Goal: Task Accomplishment & Management: Manage account settings

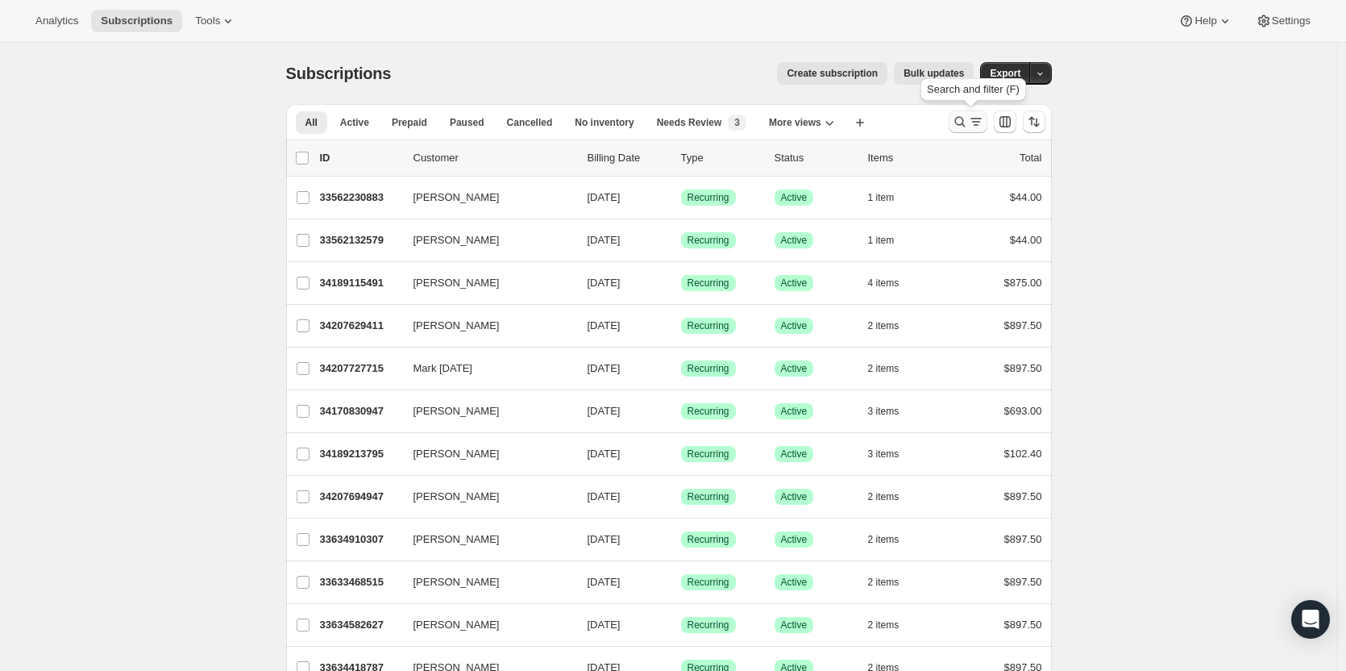
click at [975, 124] on icon "Search and filter results" at bounding box center [976, 122] width 16 height 16
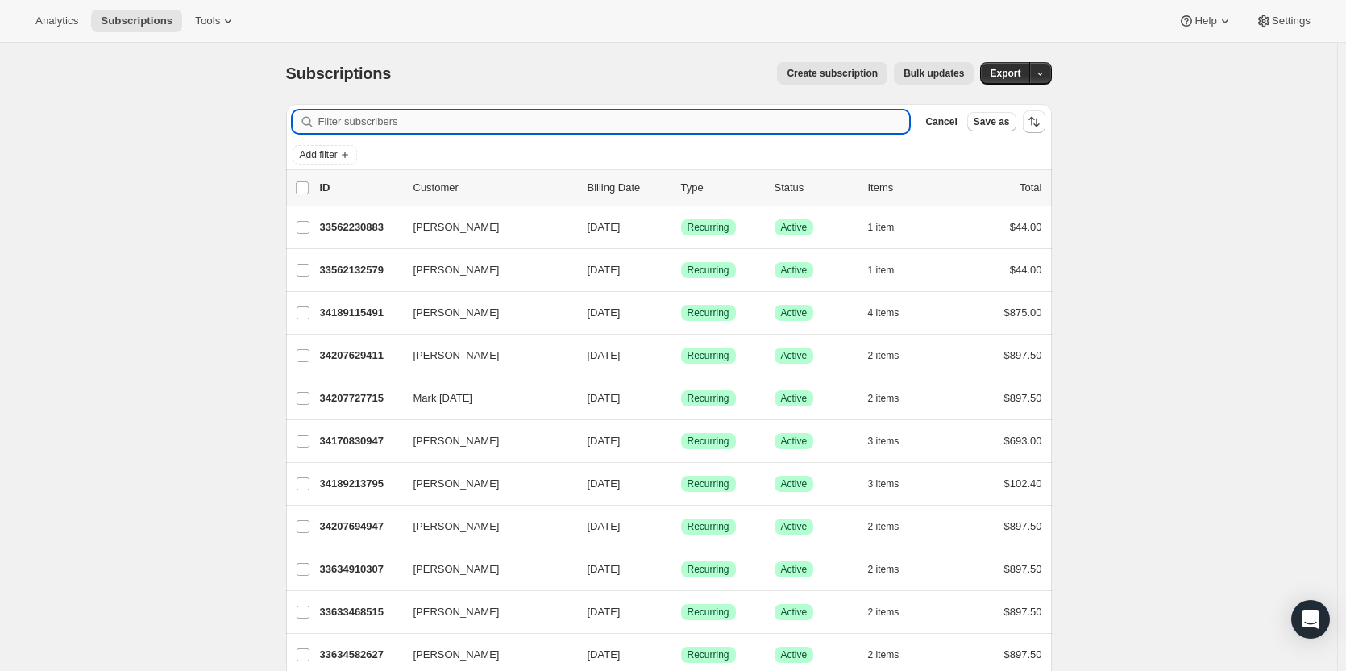
click at [746, 124] on input "Filter subscribers" at bounding box center [614, 121] width 592 height 23
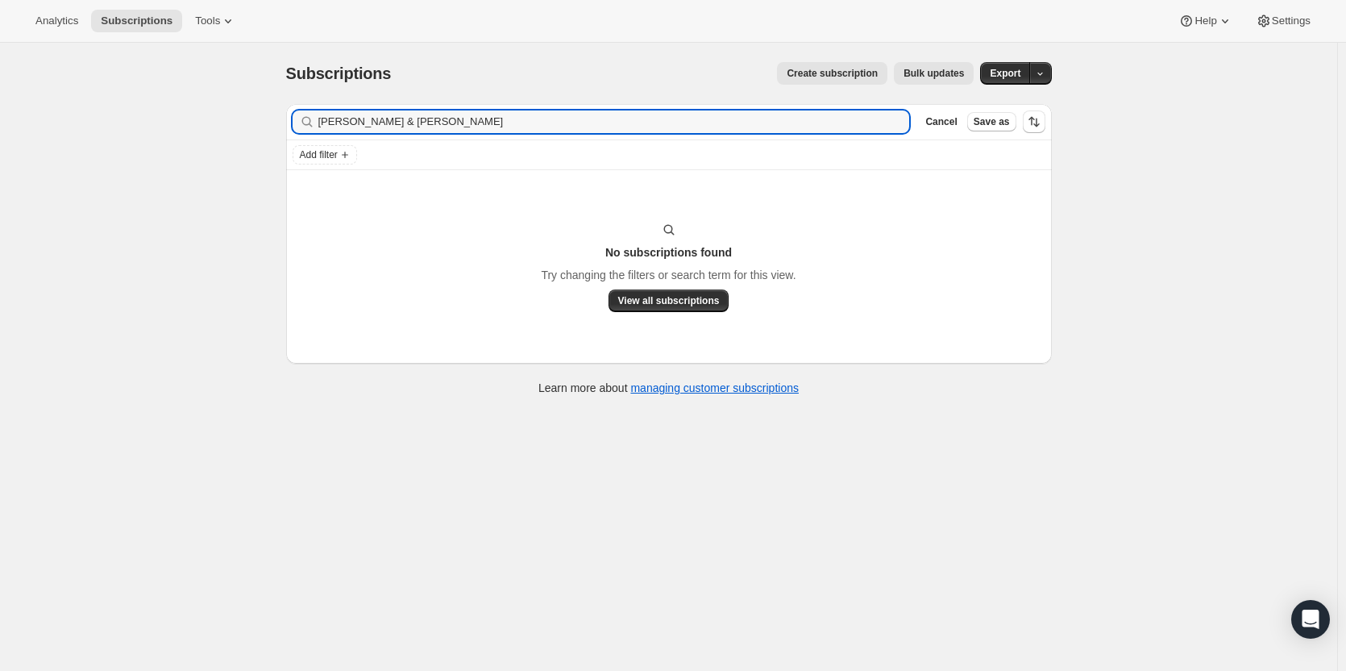
drag, startPoint x: 355, startPoint y: 125, endPoint x: 301, endPoint y: 125, distance: 54.8
click at [301, 125] on div "[PERSON_NAME] & [PERSON_NAME]" at bounding box center [601, 121] width 617 height 23
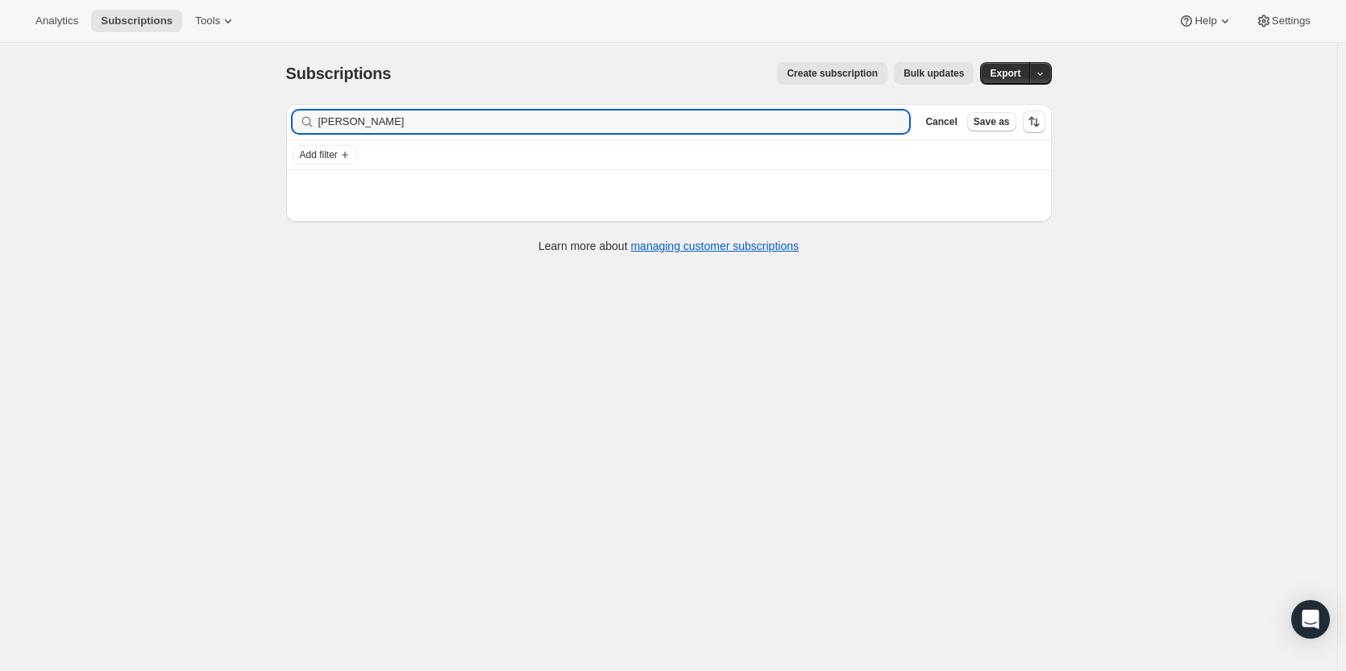
type input "[PERSON_NAME]"
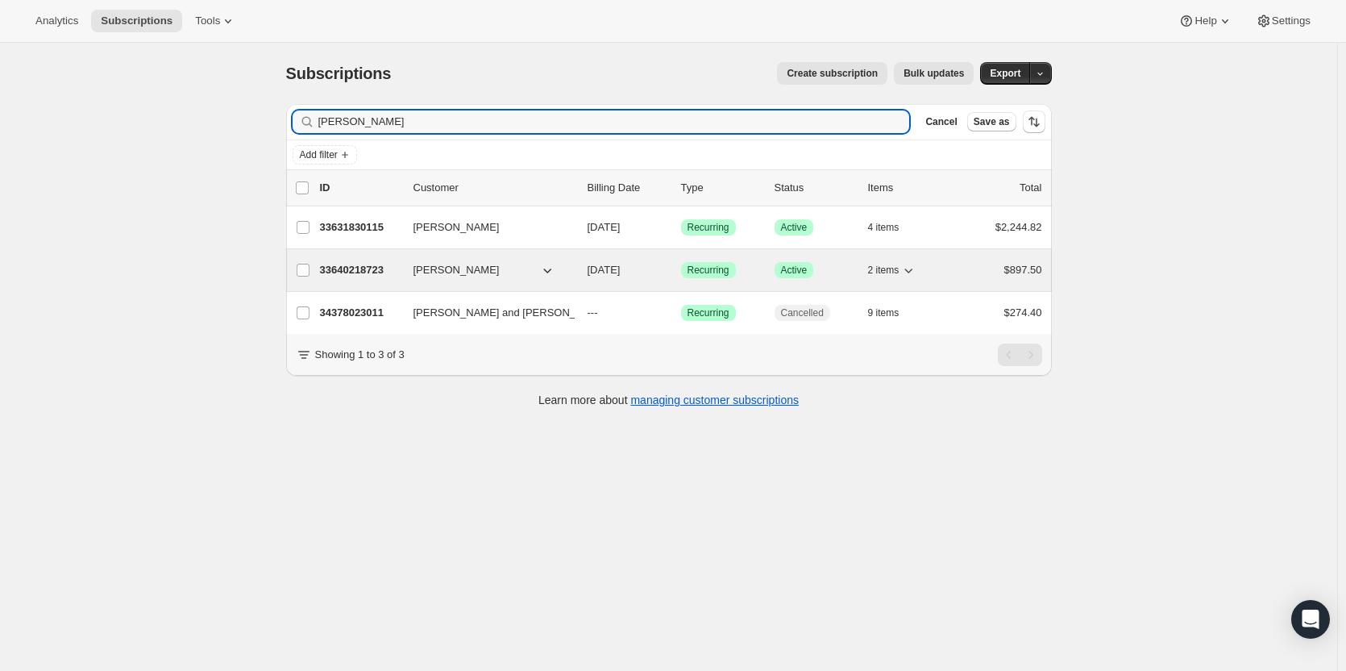
click at [358, 271] on p "33640218723" at bounding box center [360, 270] width 81 height 16
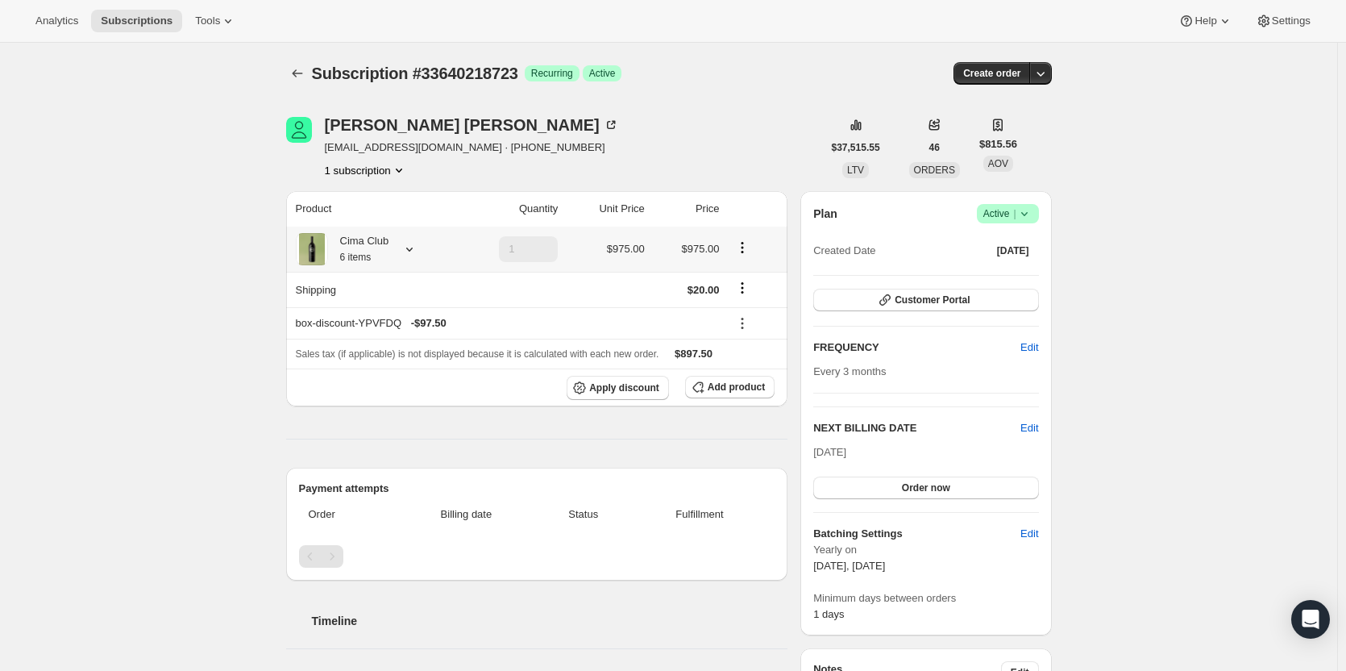
click at [404, 250] on icon at bounding box center [409, 249] width 16 height 16
click at [407, 249] on icon at bounding box center [409, 249] width 16 height 16
click at [408, 249] on icon at bounding box center [409, 249] width 16 height 16
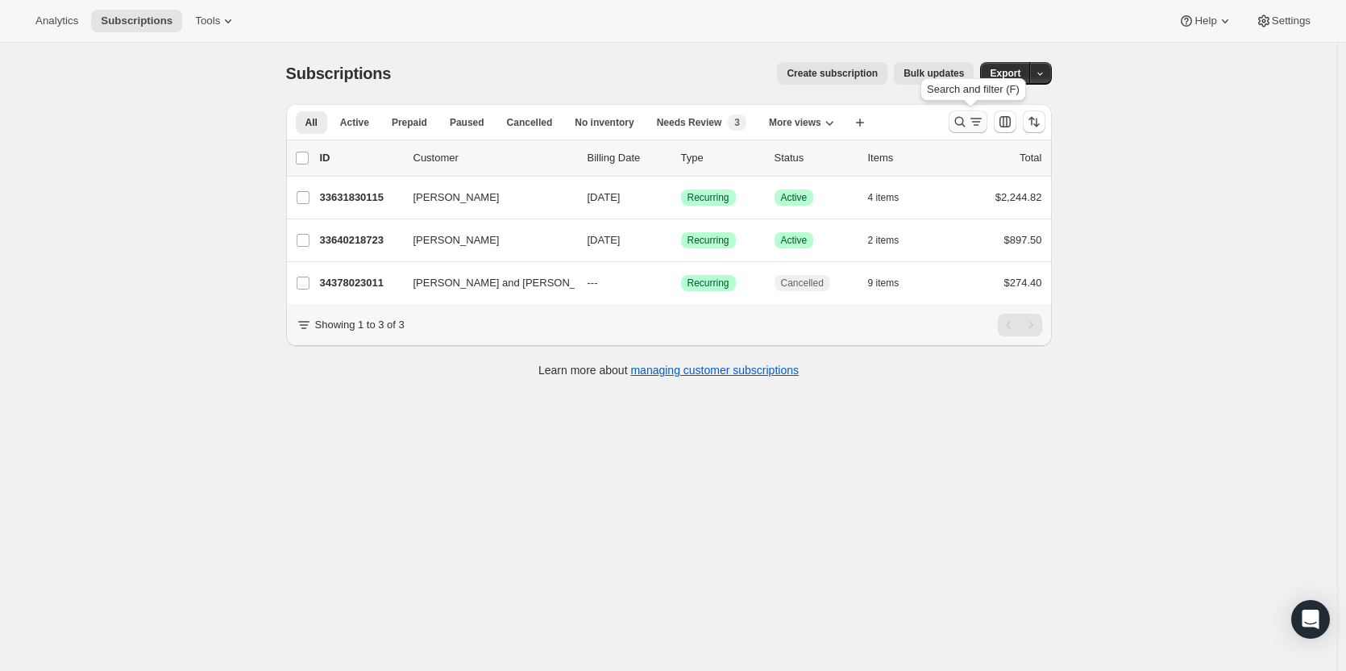
click at [973, 122] on icon "Search and filter results" at bounding box center [976, 122] width 16 height 16
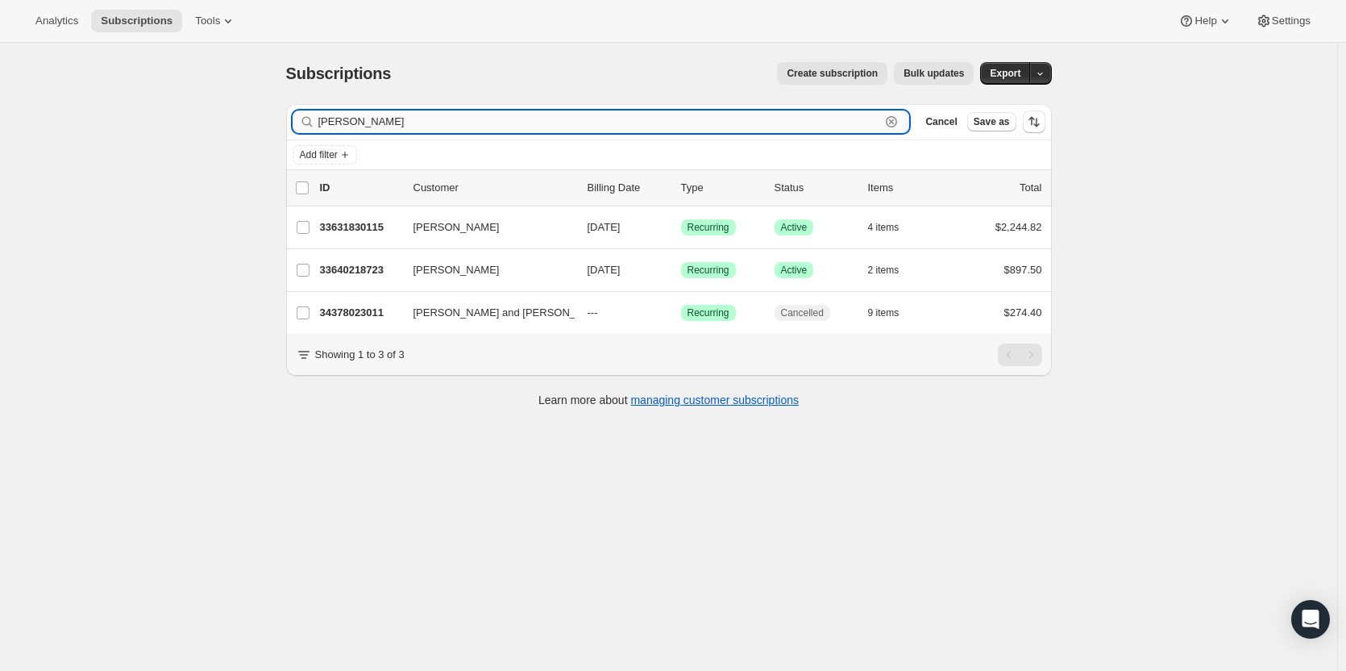
drag, startPoint x: 486, startPoint y: 118, endPoint x: 343, endPoint y: 120, distance: 142.7
click at [343, 120] on input "[PERSON_NAME]" at bounding box center [599, 121] width 563 height 23
type input "c"
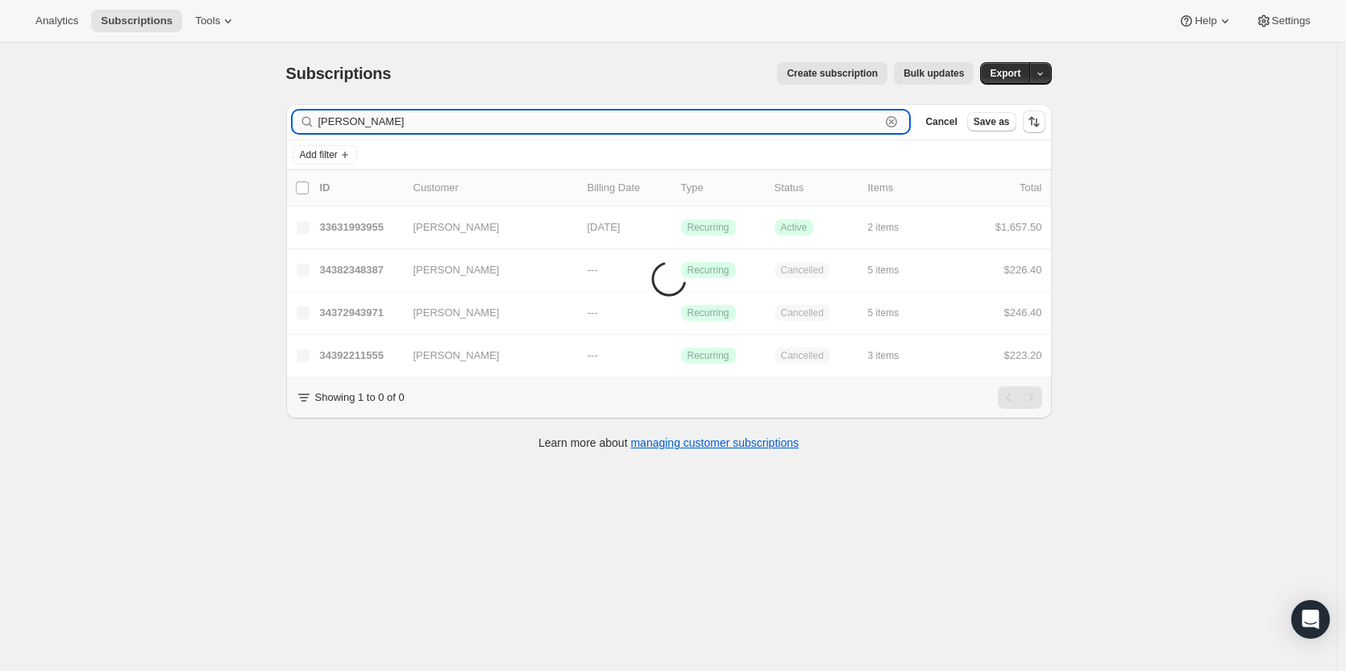
type input "[PERSON_NAME]"
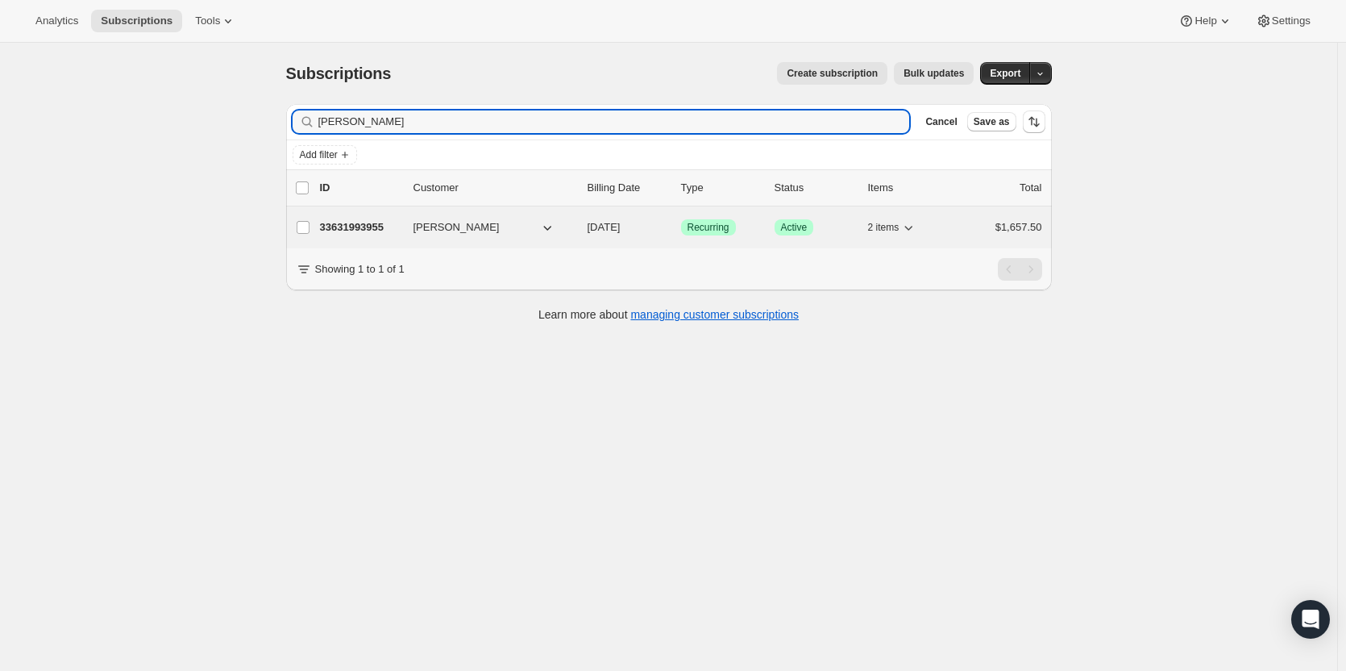
click at [347, 234] on p "33631993955" at bounding box center [360, 227] width 81 height 16
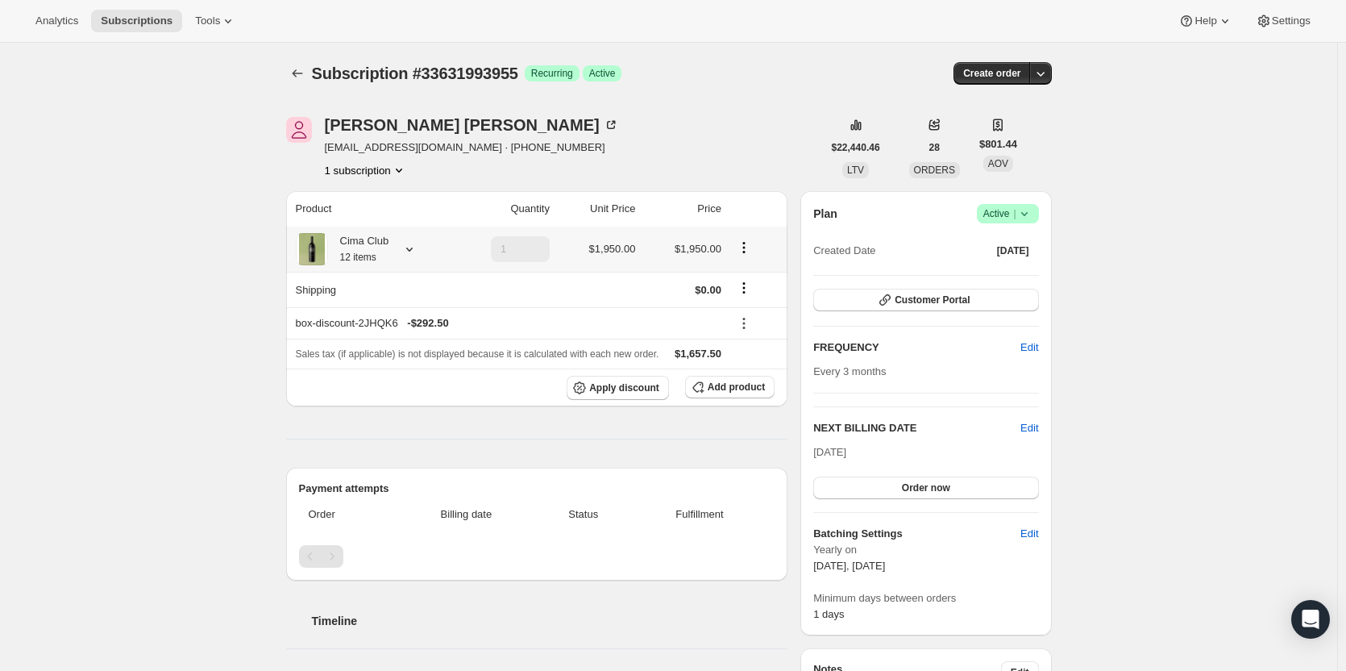
click at [414, 254] on icon at bounding box center [409, 249] width 16 height 16
click at [378, 385] on button "Edit box" at bounding box center [362, 379] width 212 height 23
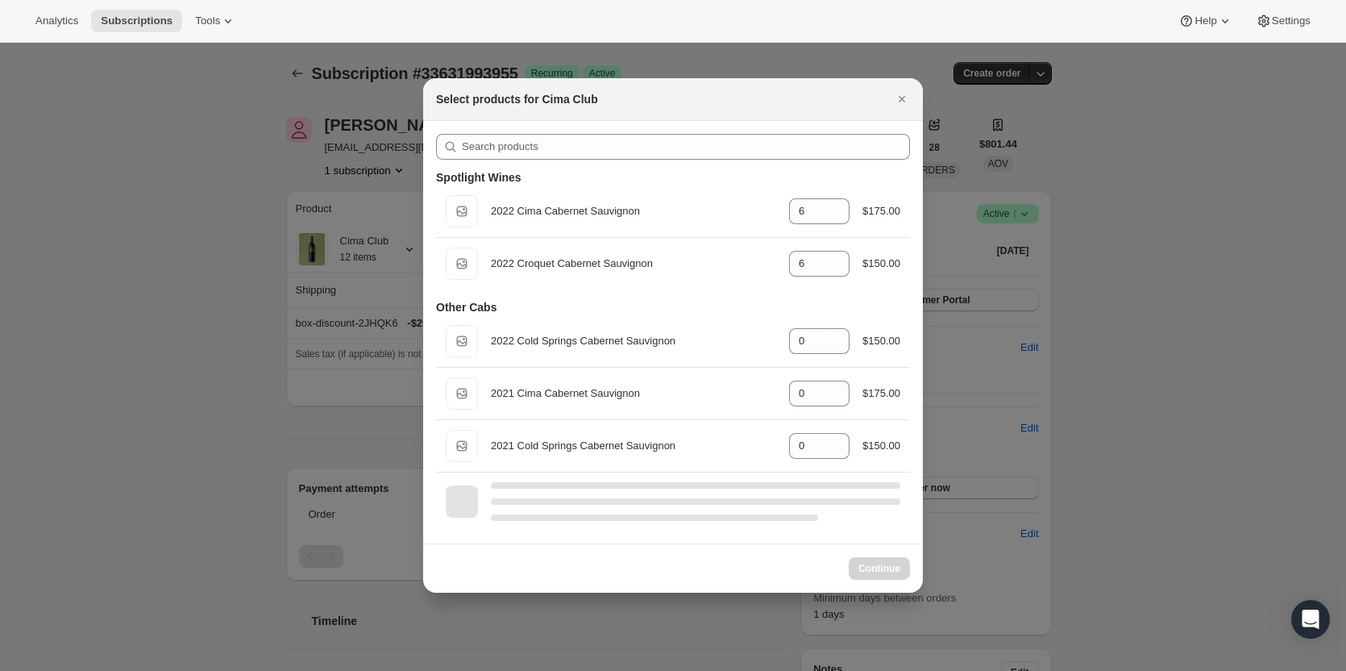
select select "gid://shopify/ProductVariant/43519394873443"
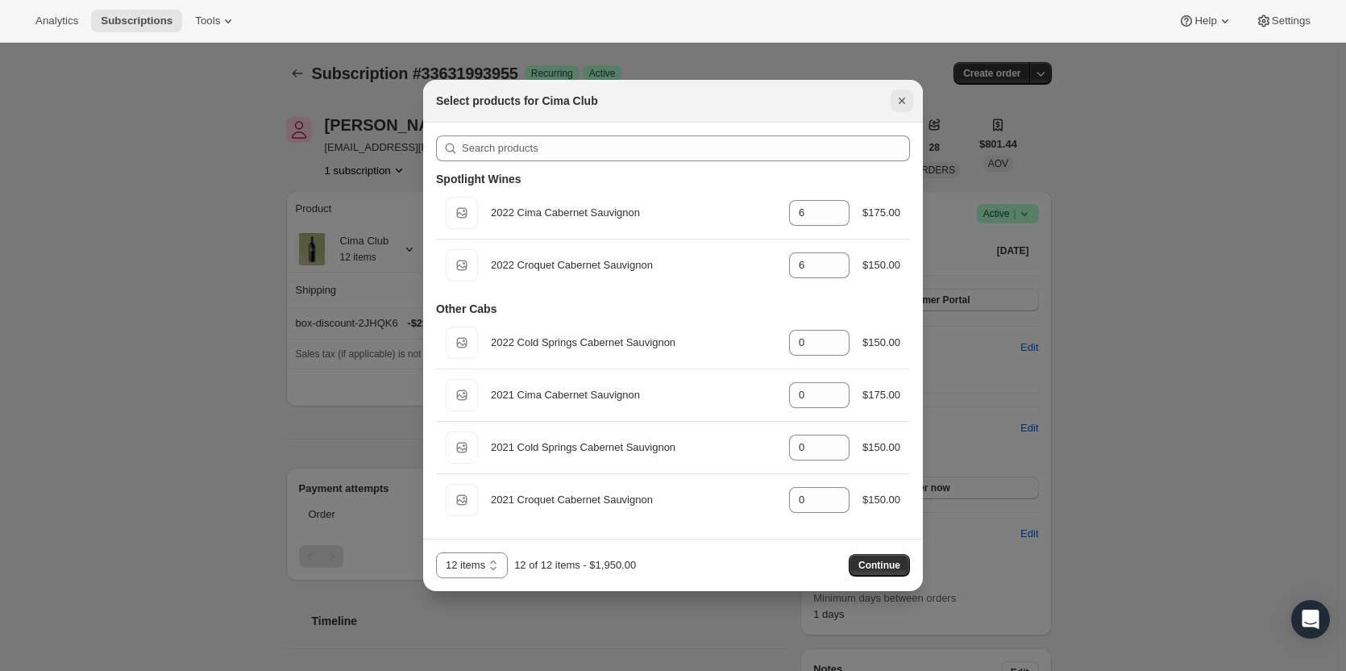
click at [905, 104] on icon "Close" at bounding box center [902, 101] width 16 height 16
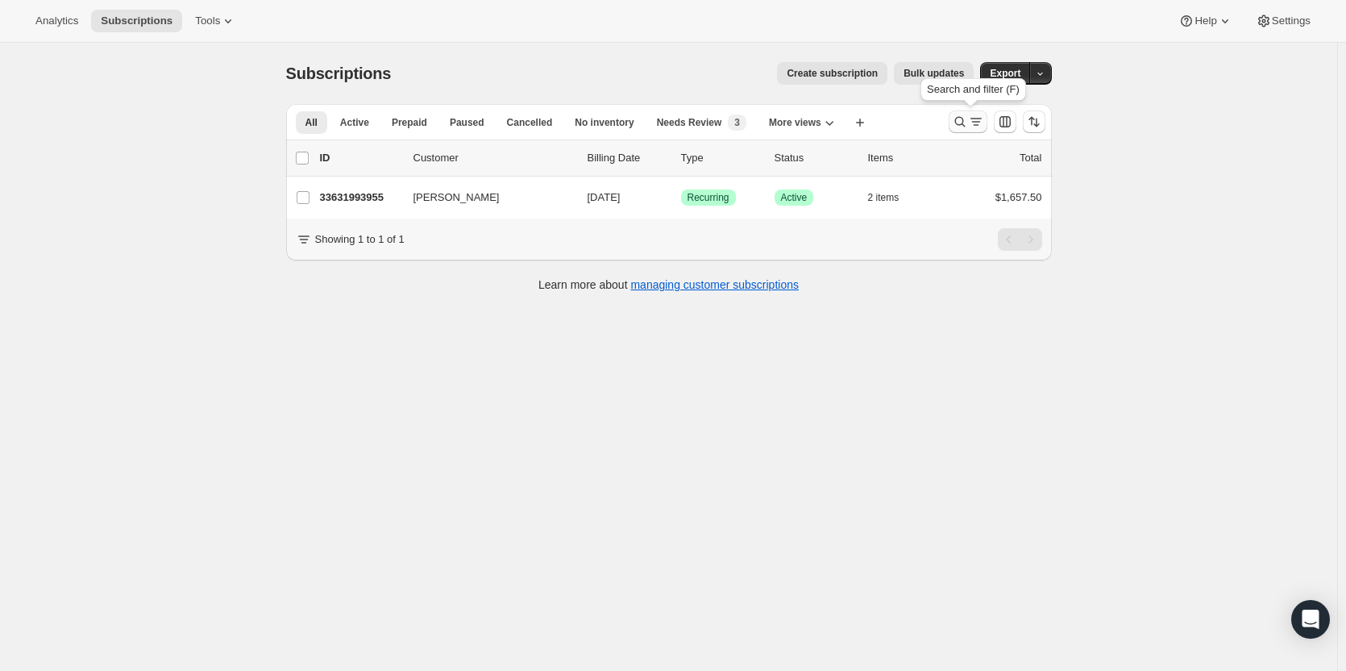
click at [956, 118] on icon "Search and filter results" at bounding box center [960, 122] width 16 height 16
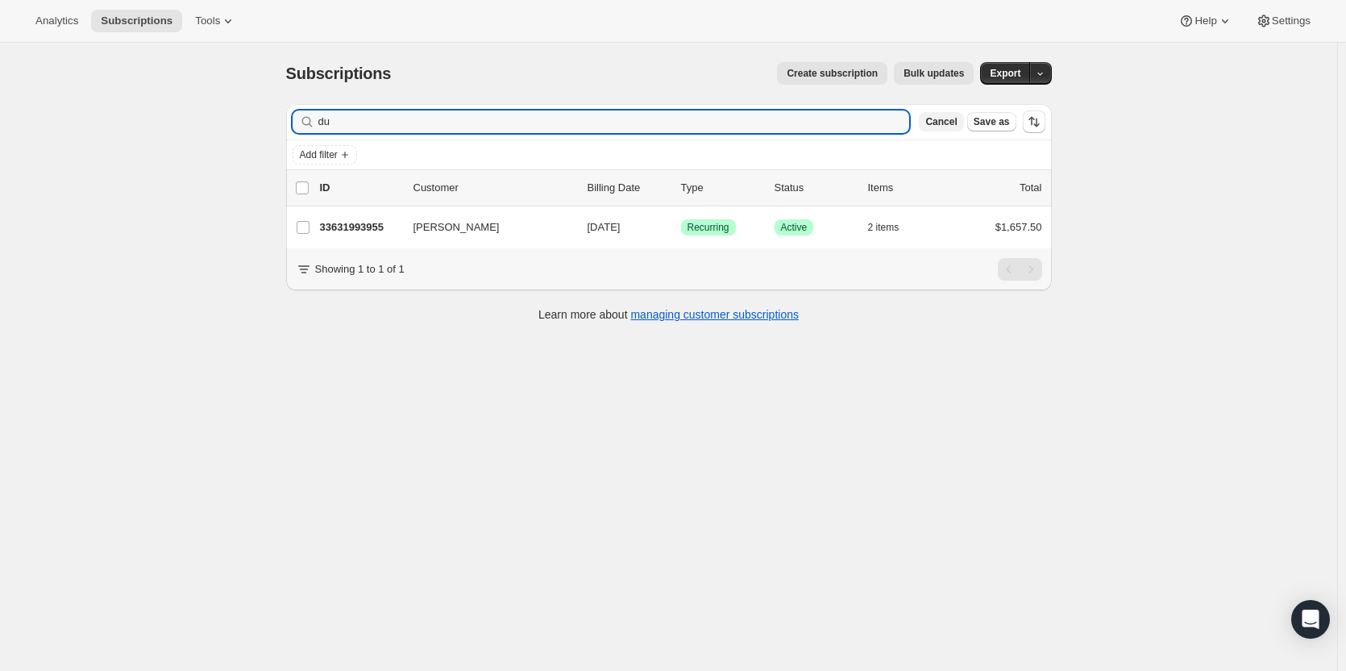
type input "d"
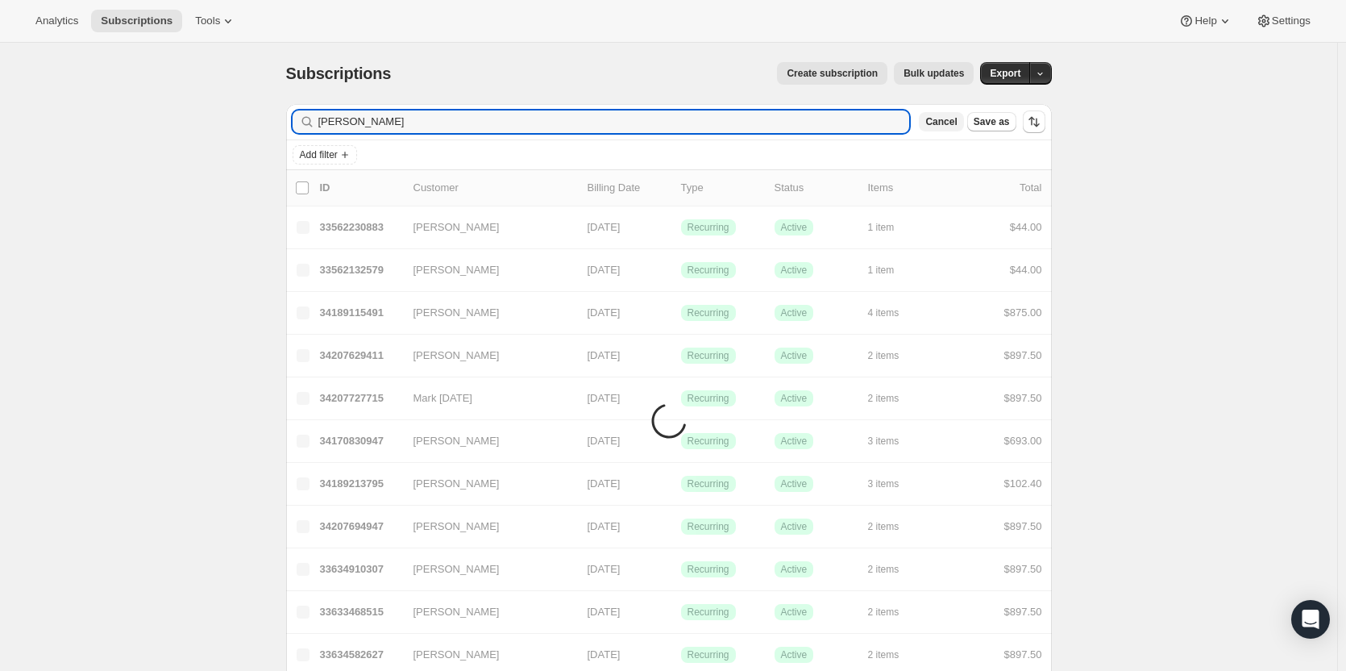
type input "[PERSON_NAME]"
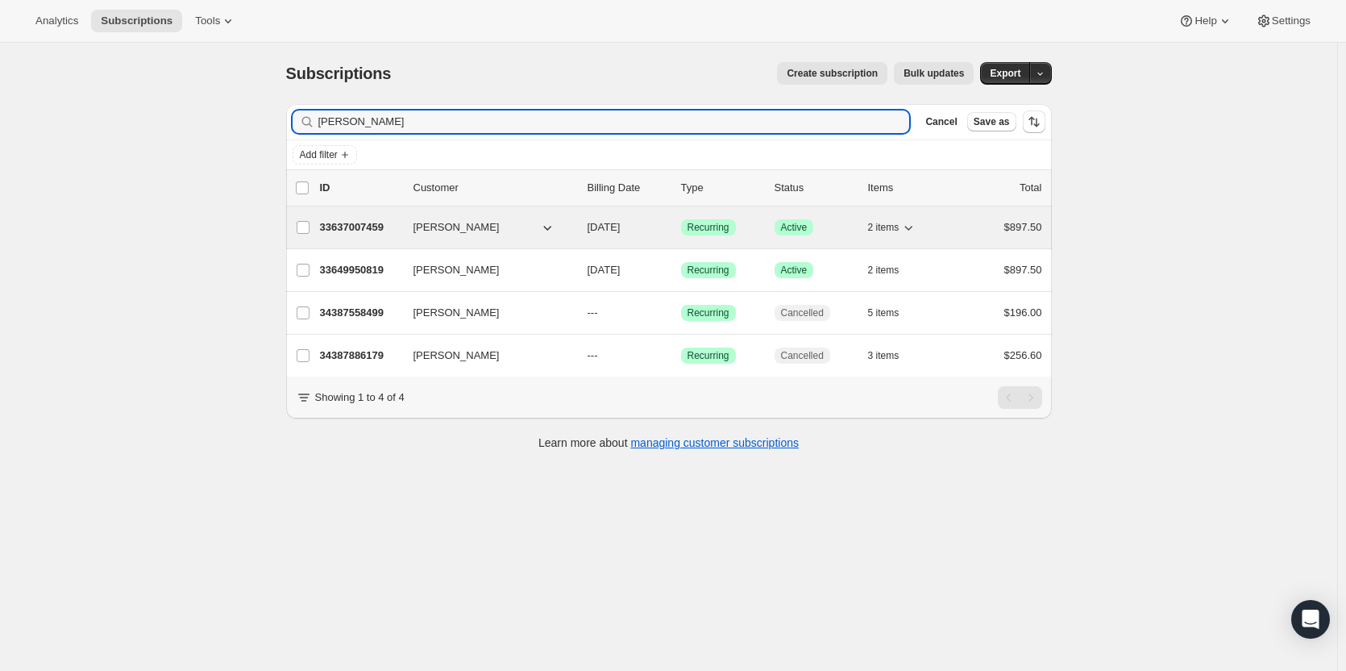
click at [357, 232] on p "33637007459" at bounding box center [360, 227] width 81 height 16
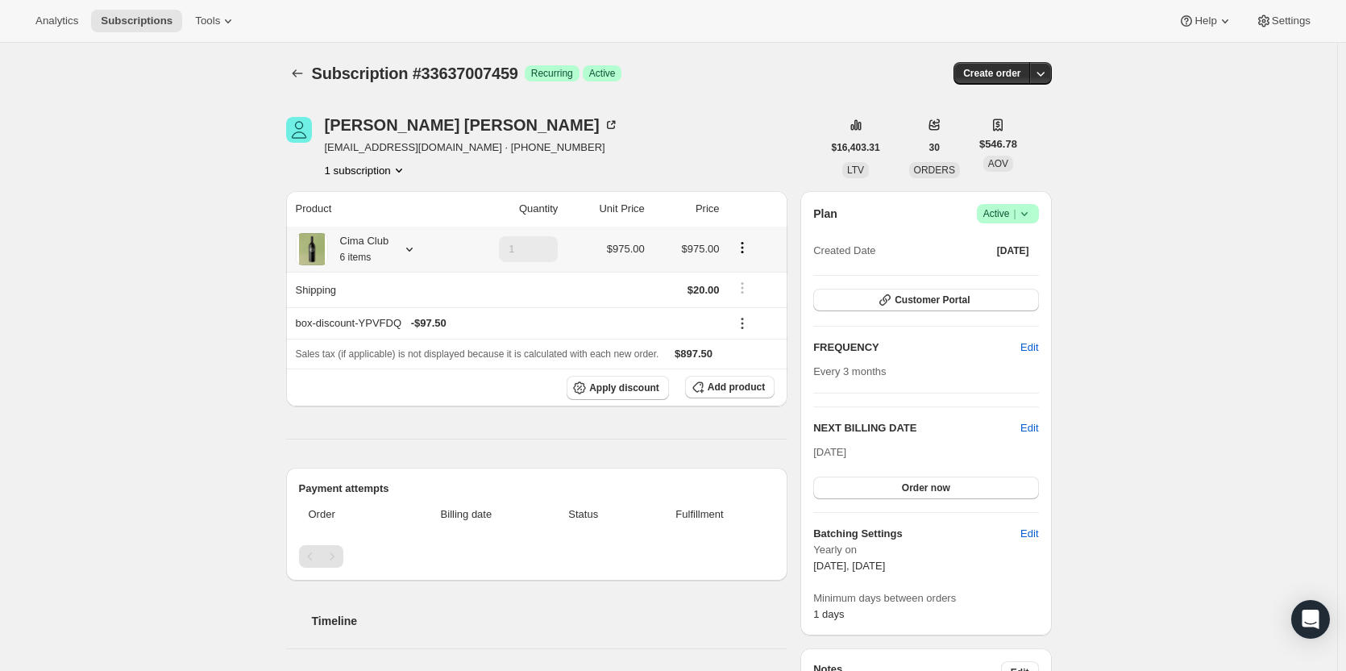
click at [423, 251] on div "Cima Club 6 items" at bounding box center [373, 249] width 155 height 32
click at [413, 250] on icon at bounding box center [409, 249] width 6 height 4
click at [211, 219] on div "Subscription #33637007459. This page is ready Subscription #33637007459 Success…" at bounding box center [668, 665] width 1337 height 1245
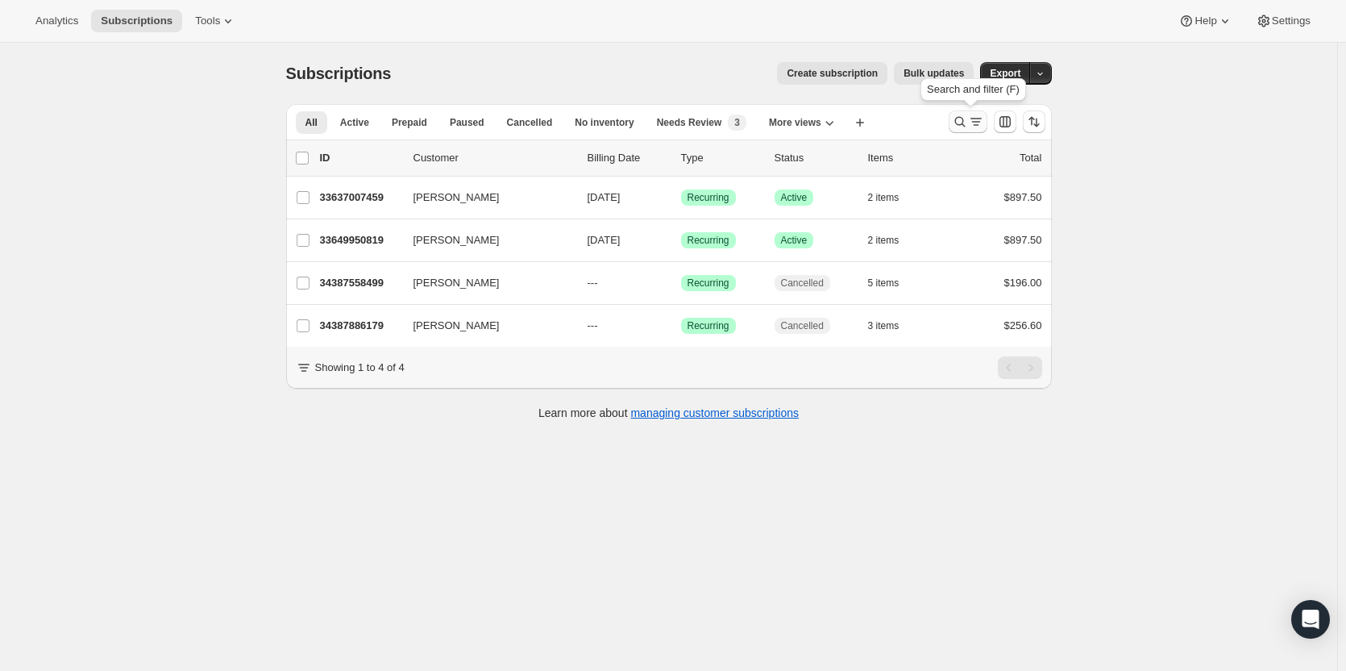
click at [954, 123] on button "Search and filter results" at bounding box center [968, 121] width 39 height 23
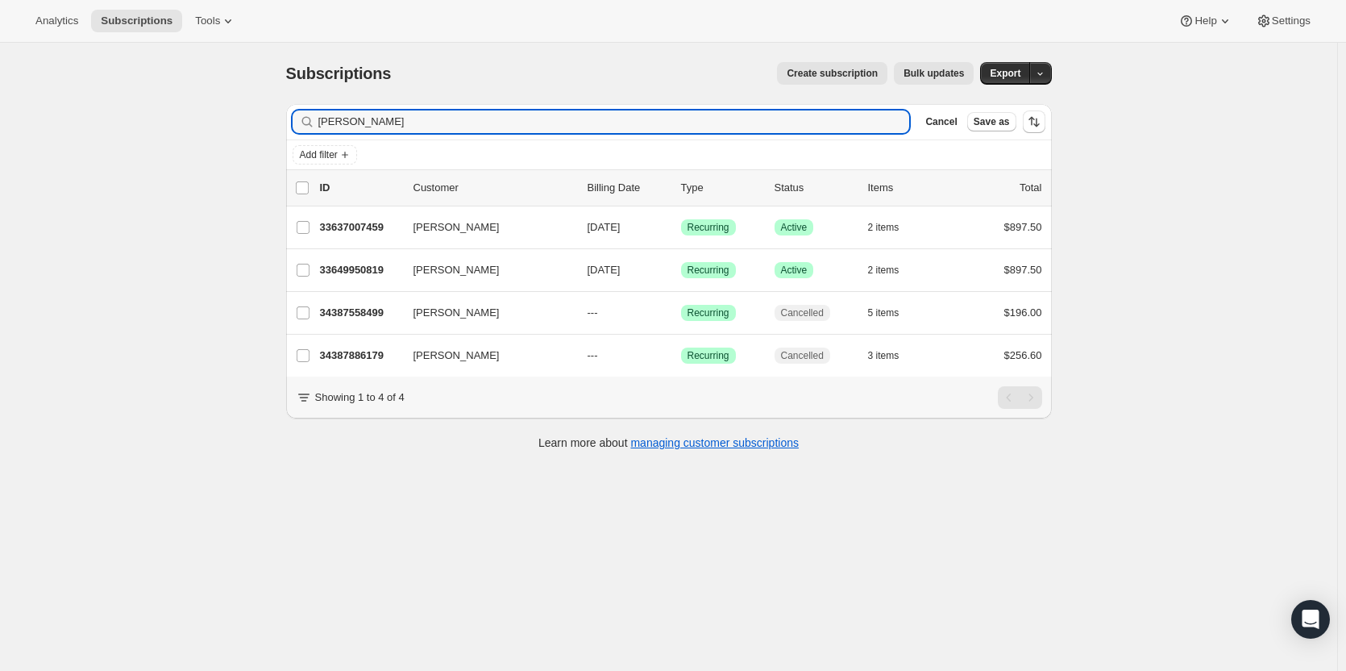
drag, startPoint x: 208, startPoint y: 167, endPoint x: 155, endPoint y: 178, distance: 54.4
click at [187, 168] on div "Subscriptions. This page is ready Subscriptions Create subscription Bulk update…" at bounding box center [668, 378] width 1337 height 671
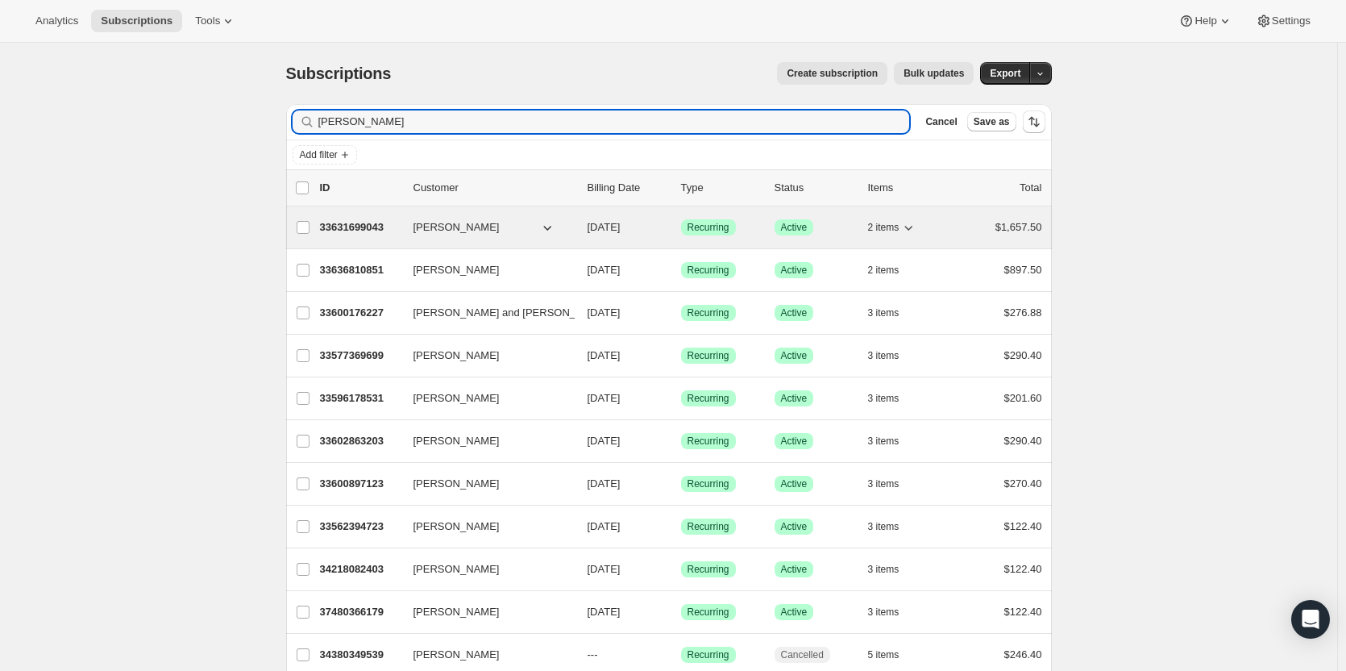
type input "[PERSON_NAME]"
click at [378, 231] on p "33631699043" at bounding box center [360, 227] width 81 height 16
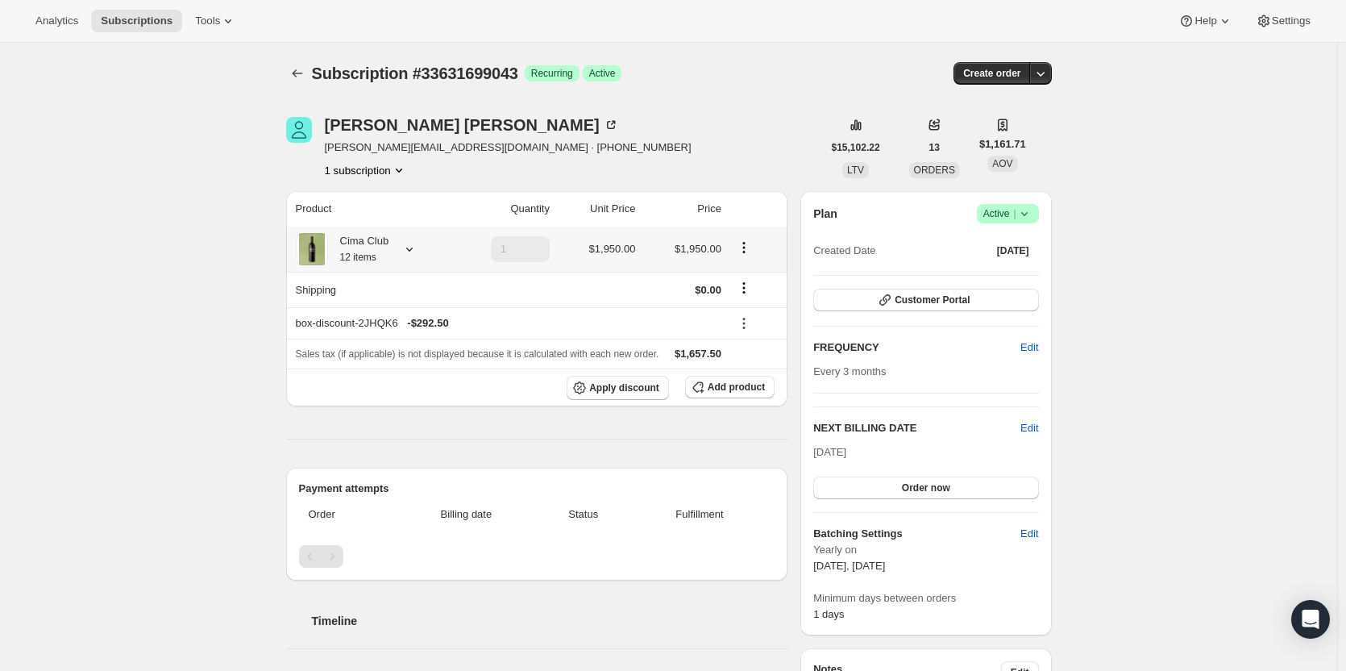
click at [416, 256] on icon at bounding box center [409, 249] width 16 height 16
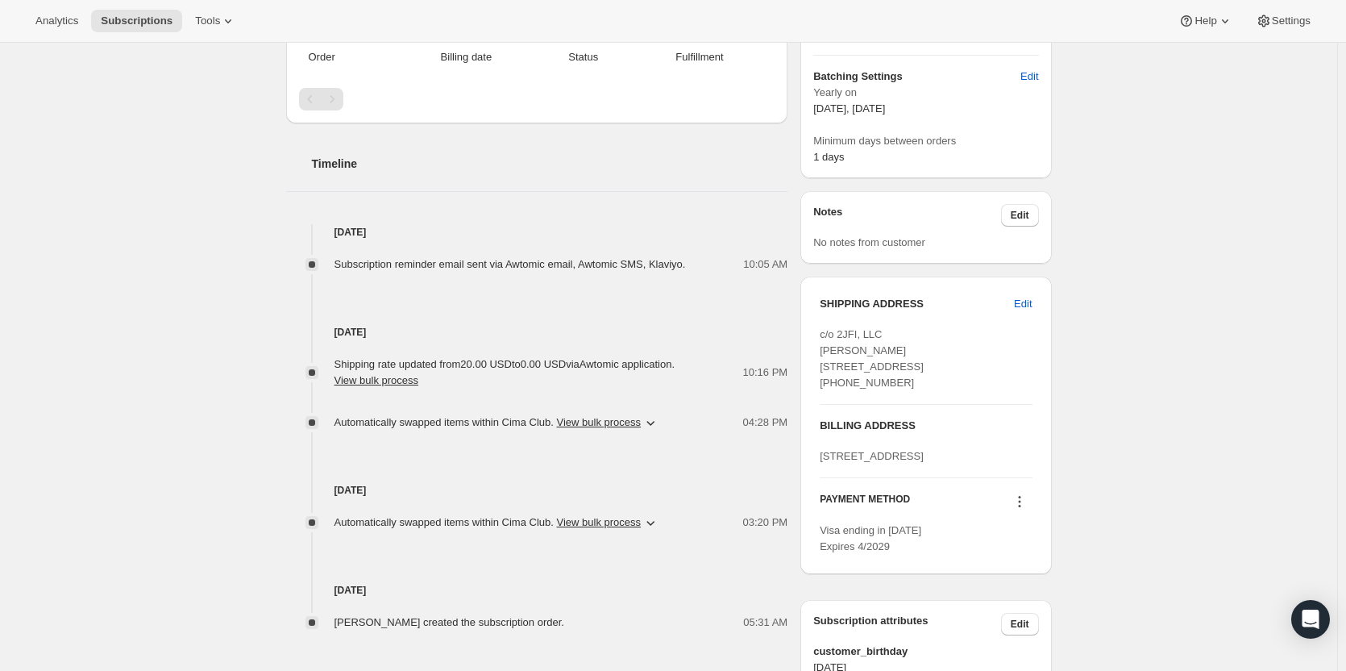
scroll to position [484, 0]
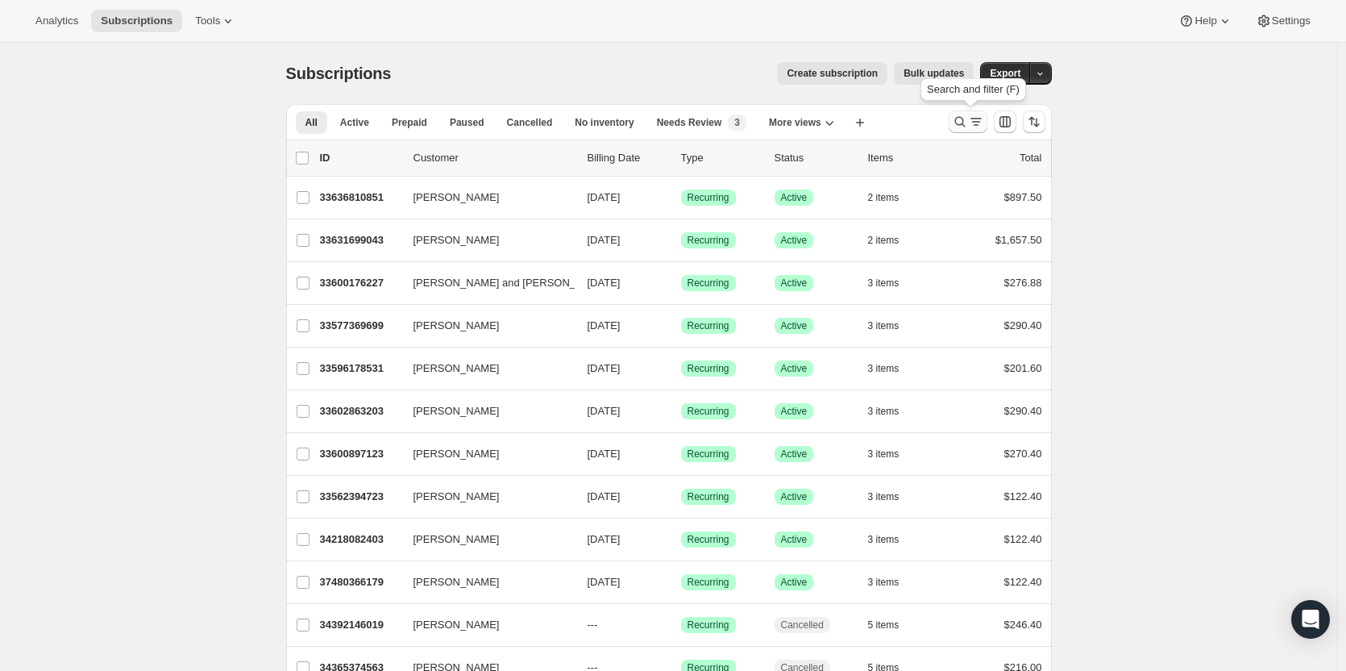
click at [975, 119] on icon "Search and filter results" at bounding box center [976, 122] width 16 height 16
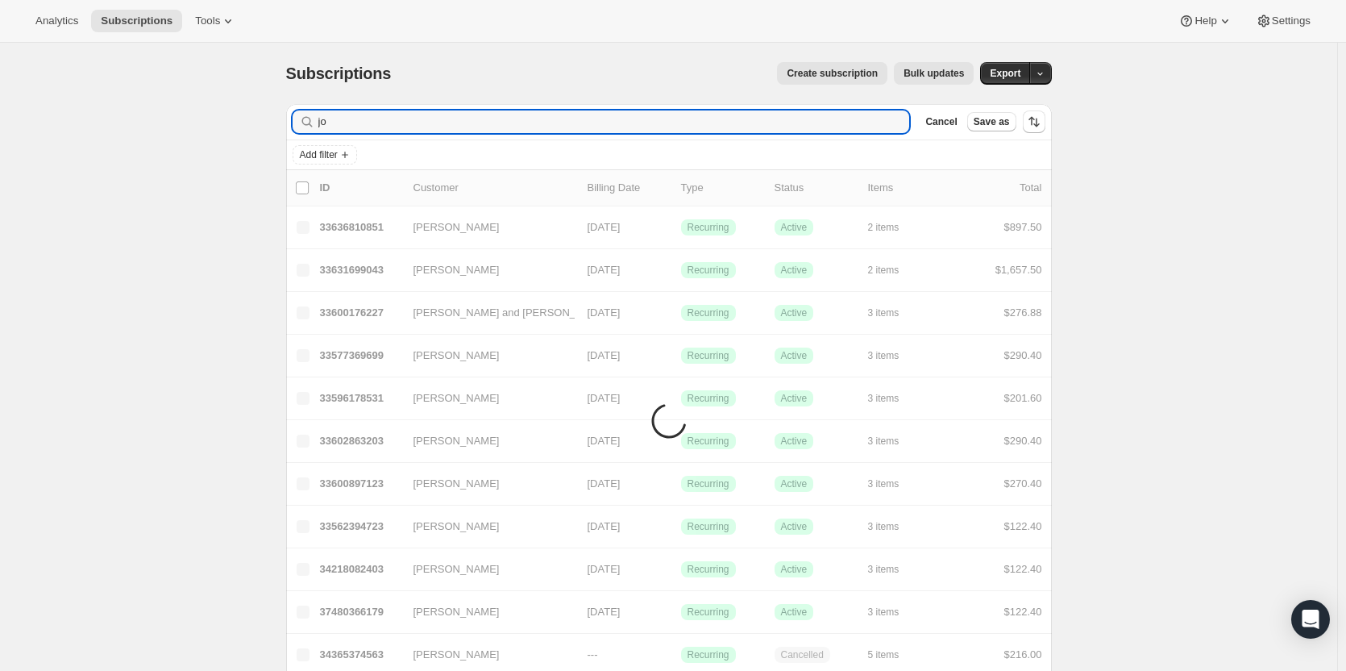
type input "j"
type input "k"
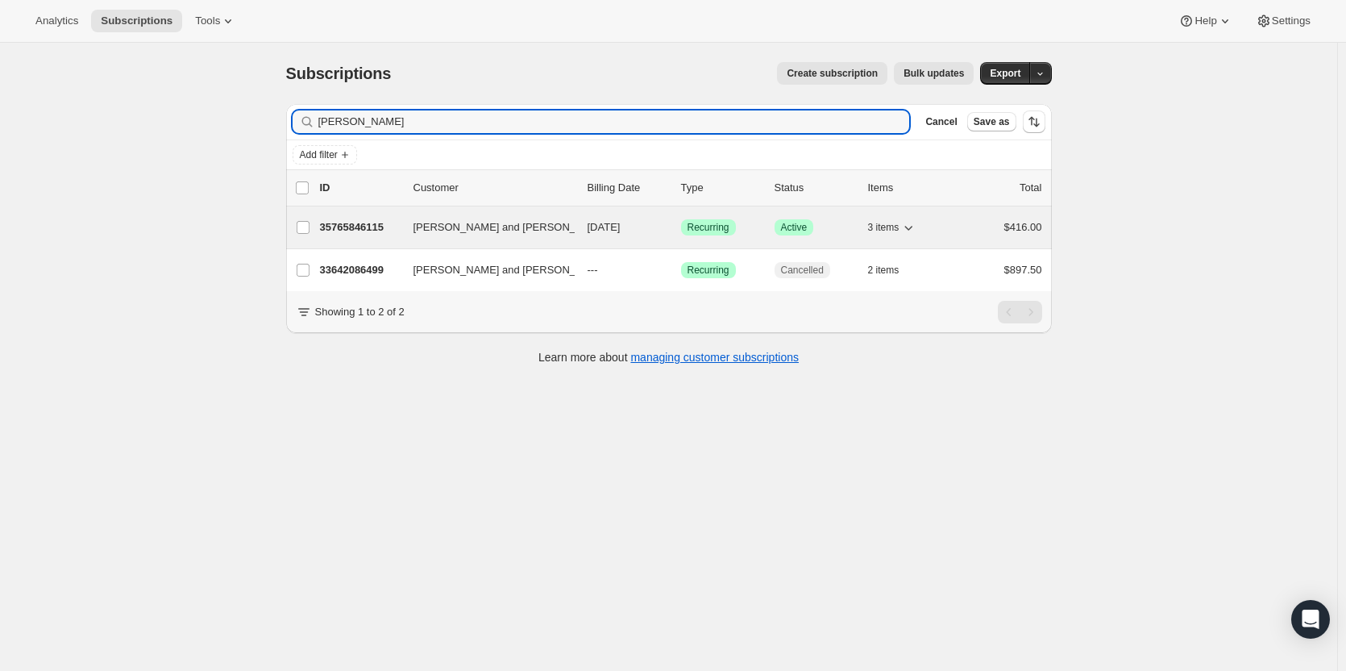
type input "[PERSON_NAME]"
click at [378, 232] on p "35765846115" at bounding box center [360, 227] width 81 height 16
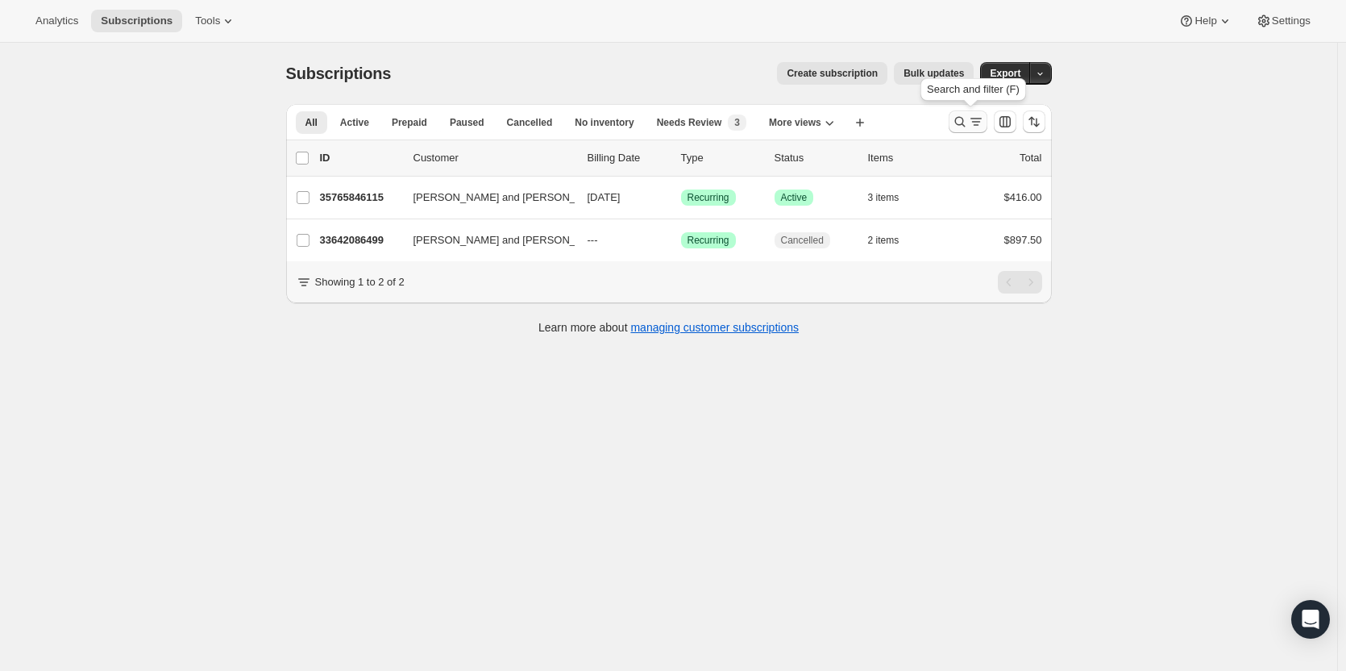
click at [978, 118] on icon "Search and filter results" at bounding box center [976, 122] width 16 height 16
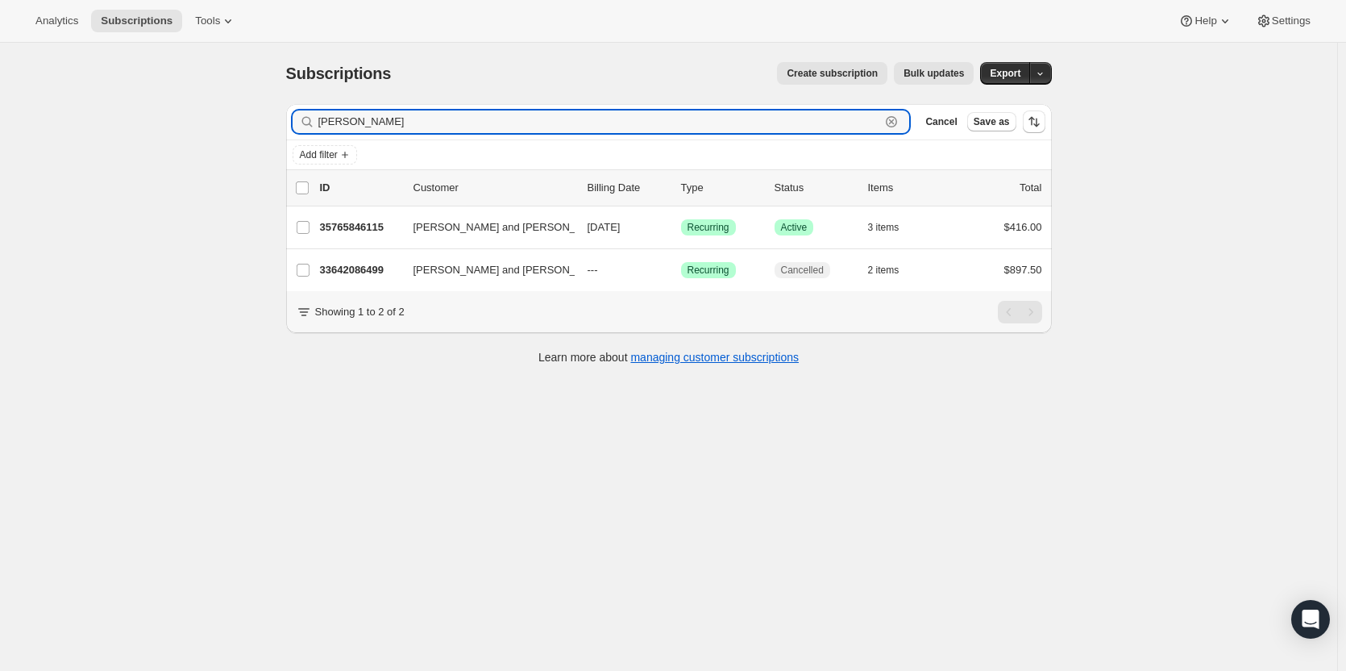
drag, startPoint x: 397, startPoint y: 138, endPoint x: 280, endPoint y: 156, distance: 119.1
click at [281, 156] on div "Filter subscribers [PERSON_NAME] Clear Cancel Save as Add filter 0 selected Upd…" at bounding box center [662, 236] width 779 height 290
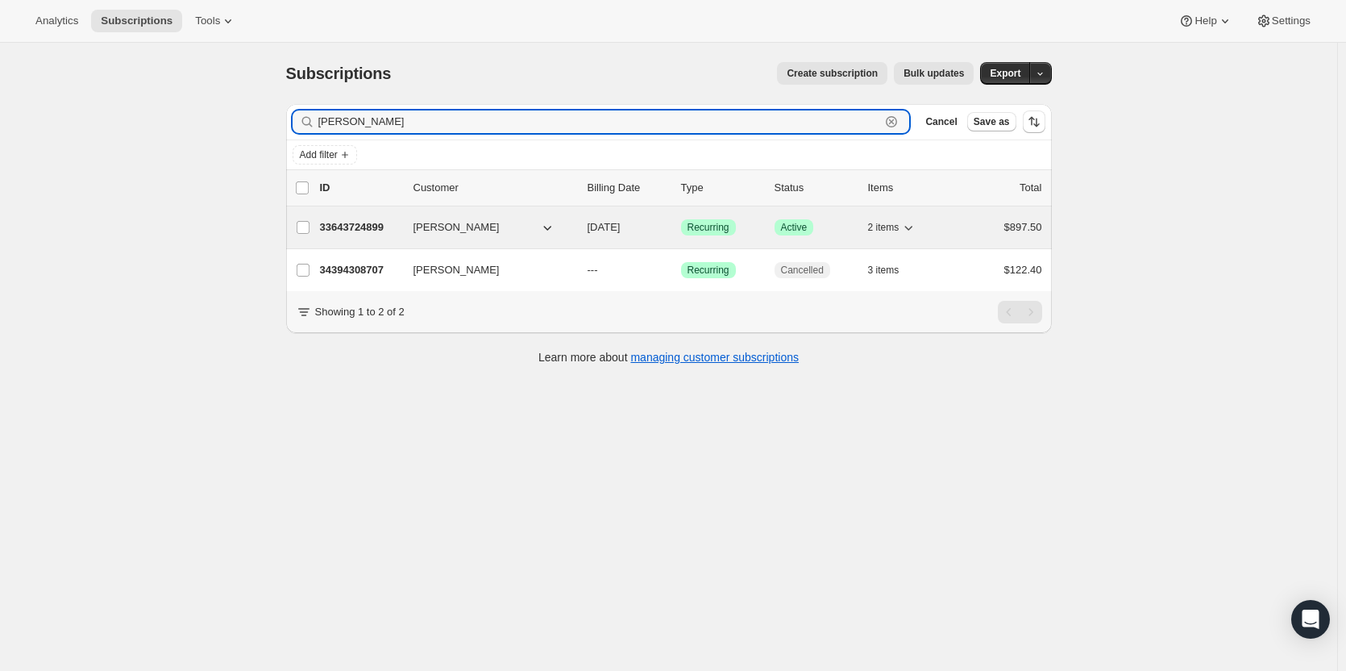
type input "[PERSON_NAME]"
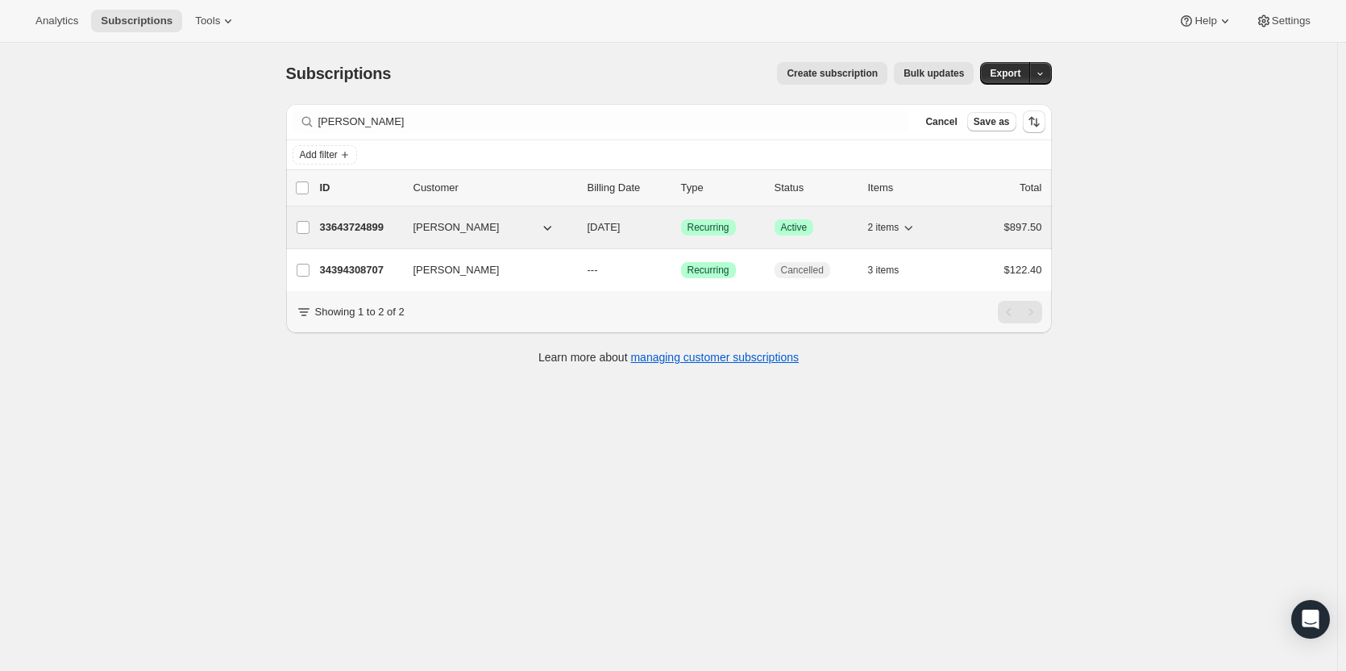
click at [341, 228] on p "33643724899" at bounding box center [360, 227] width 81 height 16
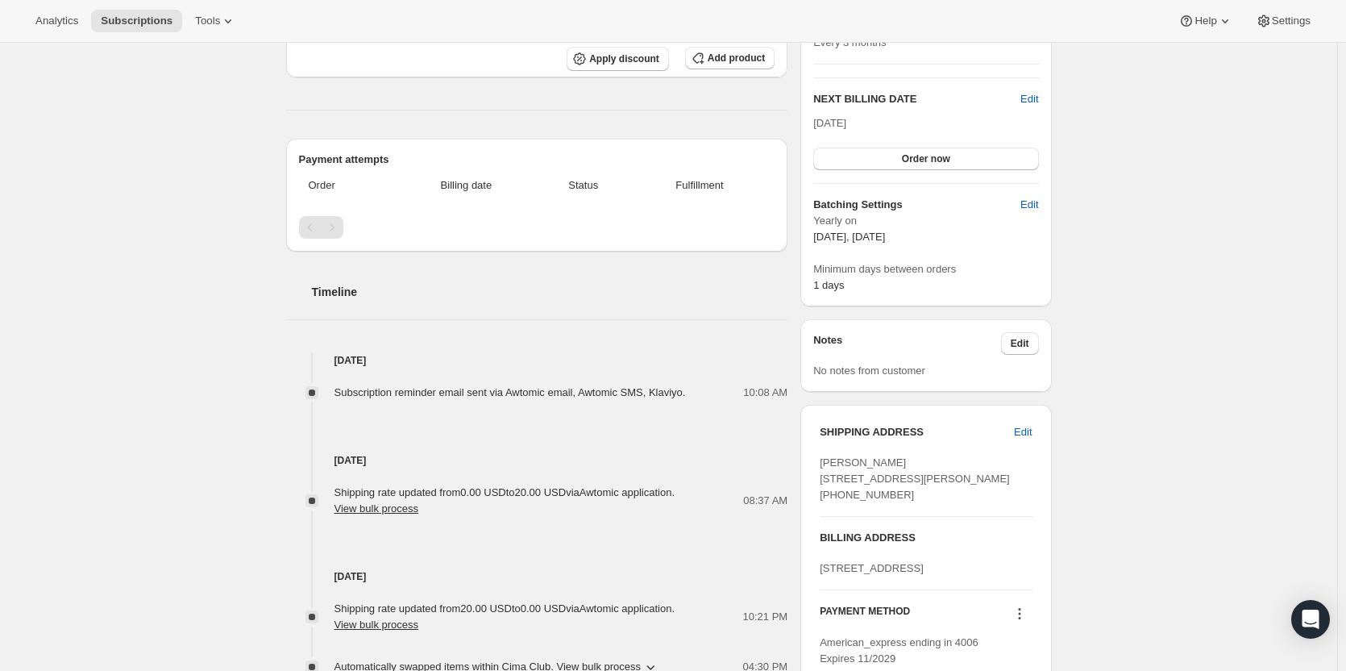
scroll to position [484, 0]
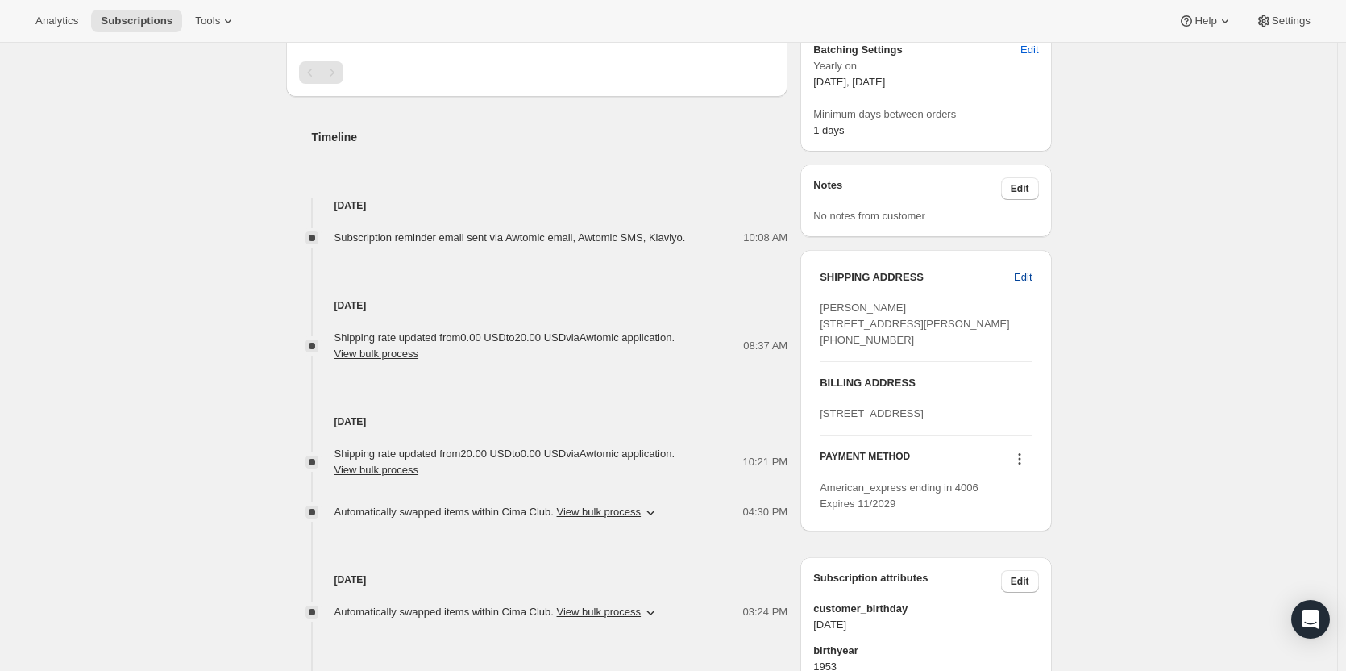
click at [1019, 276] on button "Edit" at bounding box center [1022, 277] width 37 height 26
select select "AZ"
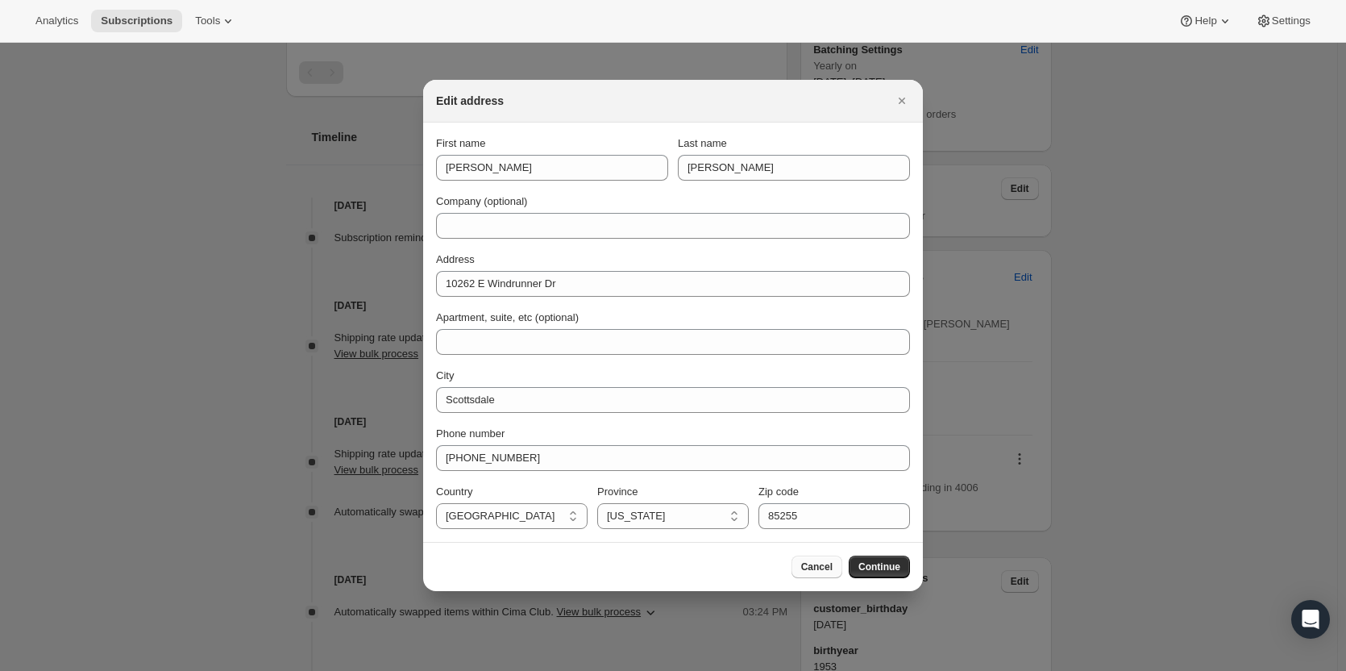
click at [827, 563] on span "Cancel" at bounding box center [816, 566] width 31 height 13
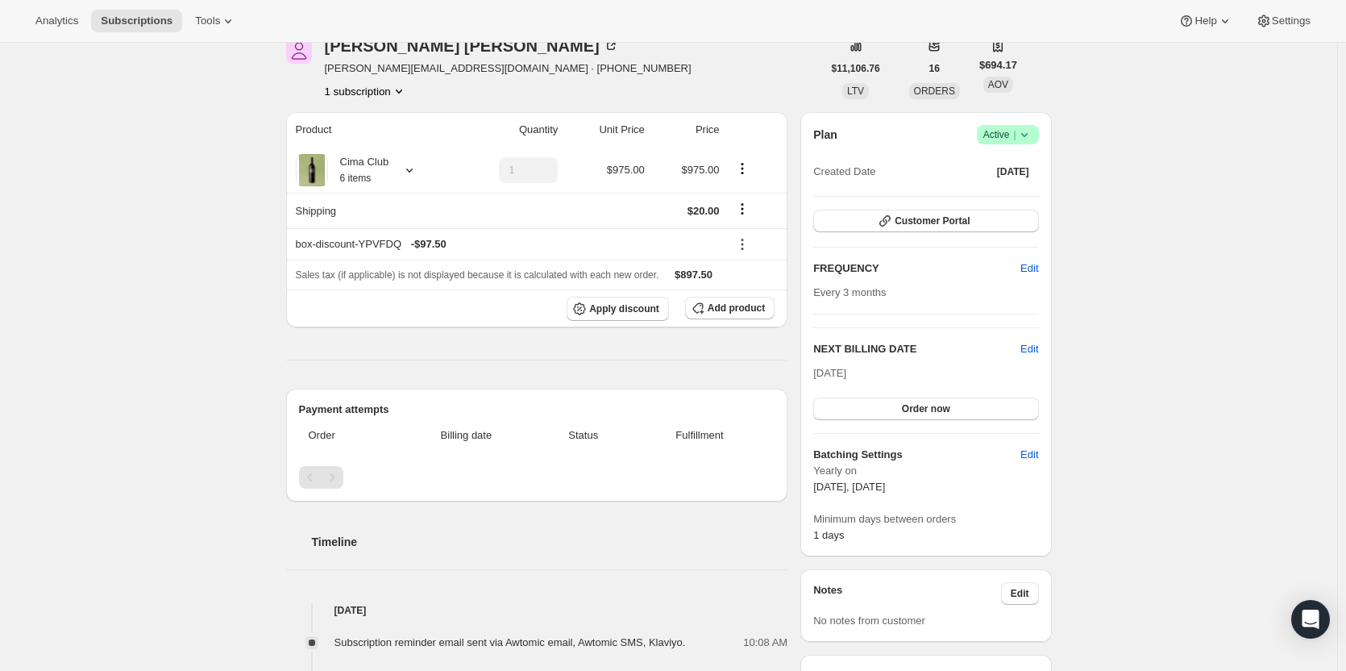
scroll to position [0, 0]
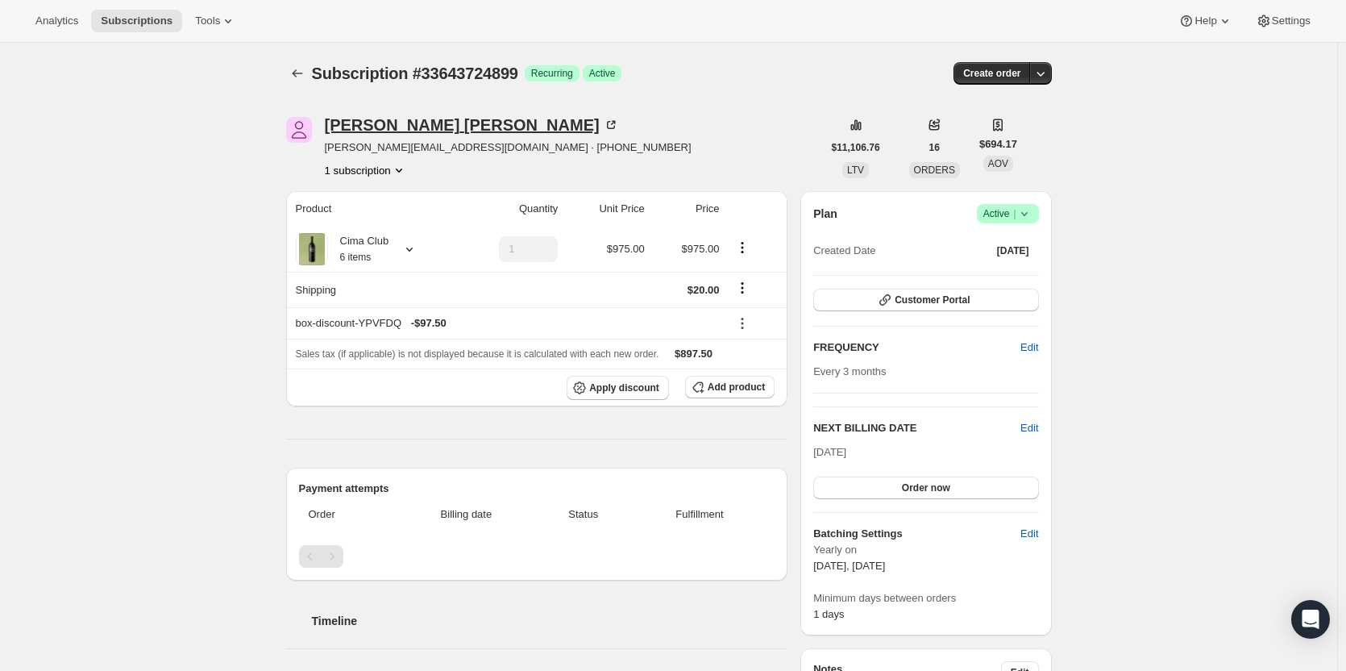
drag, startPoint x: 381, startPoint y: 124, endPoint x: 360, endPoint y: 133, distance: 22.8
click at [360, 133] on div "[PERSON_NAME]" at bounding box center [472, 125] width 294 height 16
click at [935, 303] on span "Customer Portal" at bounding box center [932, 299] width 75 height 13
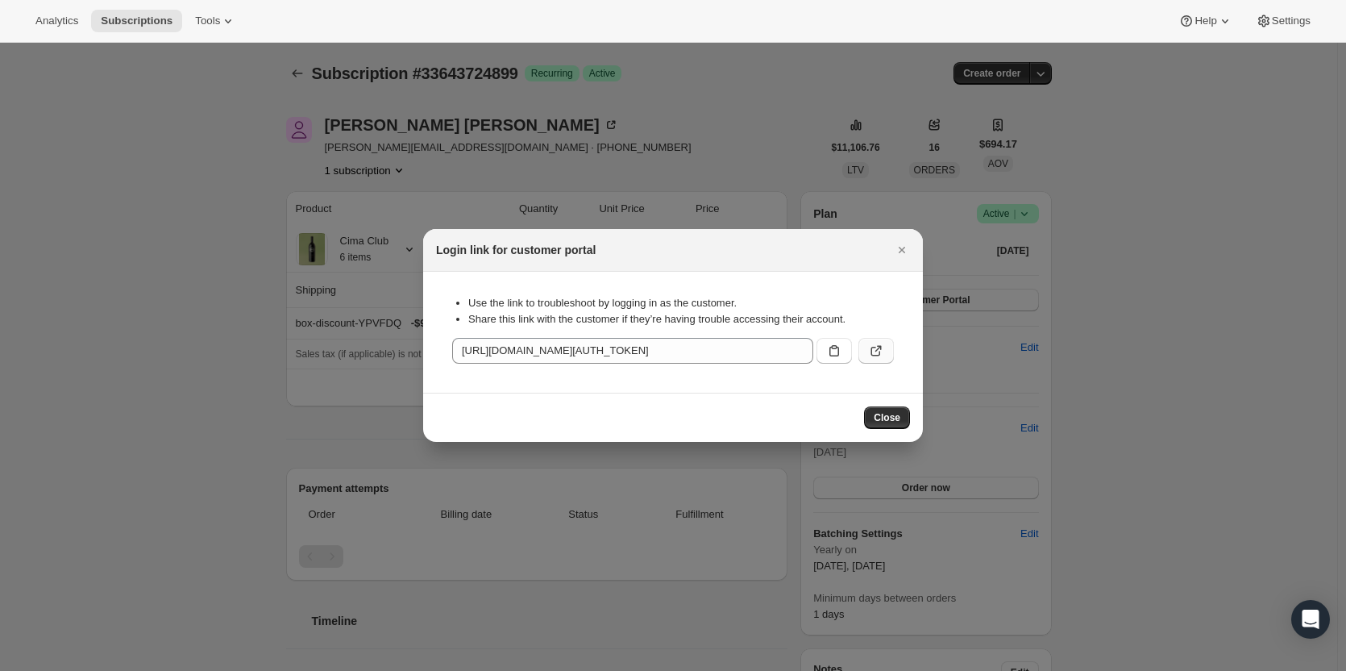
click at [869, 341] on button ":r299:" at bounding box center [875, 351] width 35 height 26
click at [898, 250] on icon "Close" at bounding box center [902, 250] width 16 height 16
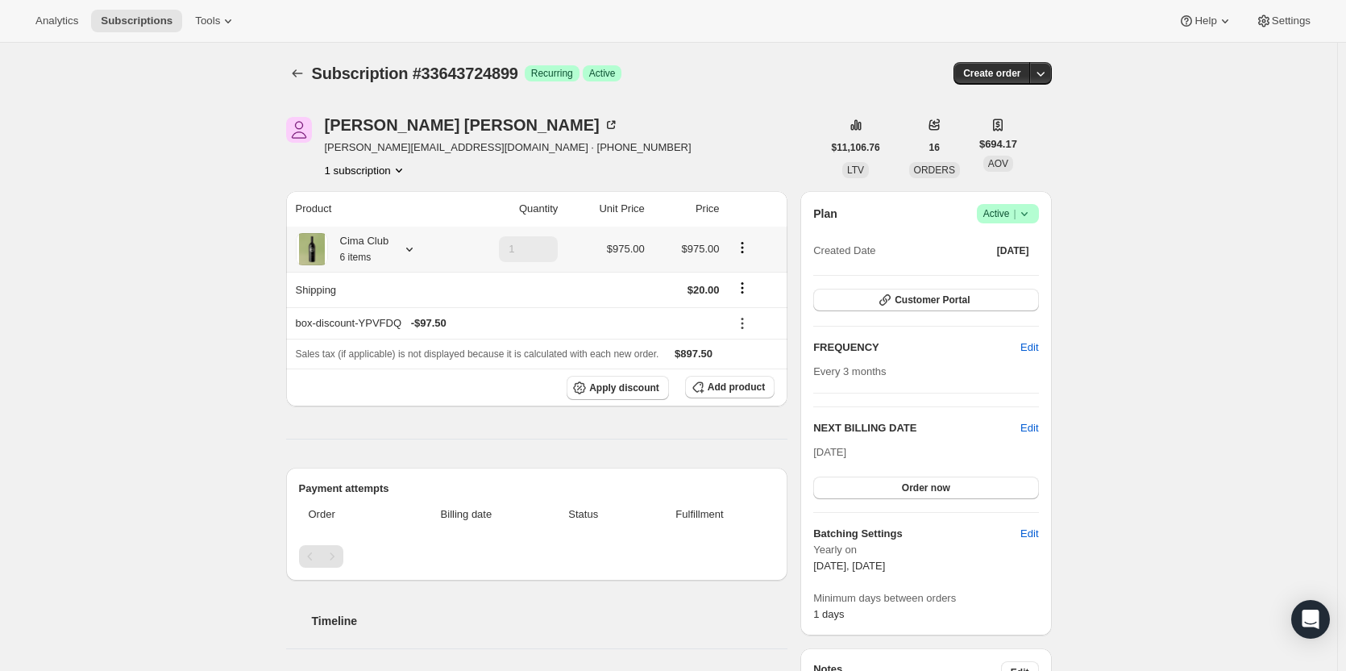
click at [409, 254] on icon at bounding box center [409, 249] width 16 height 16
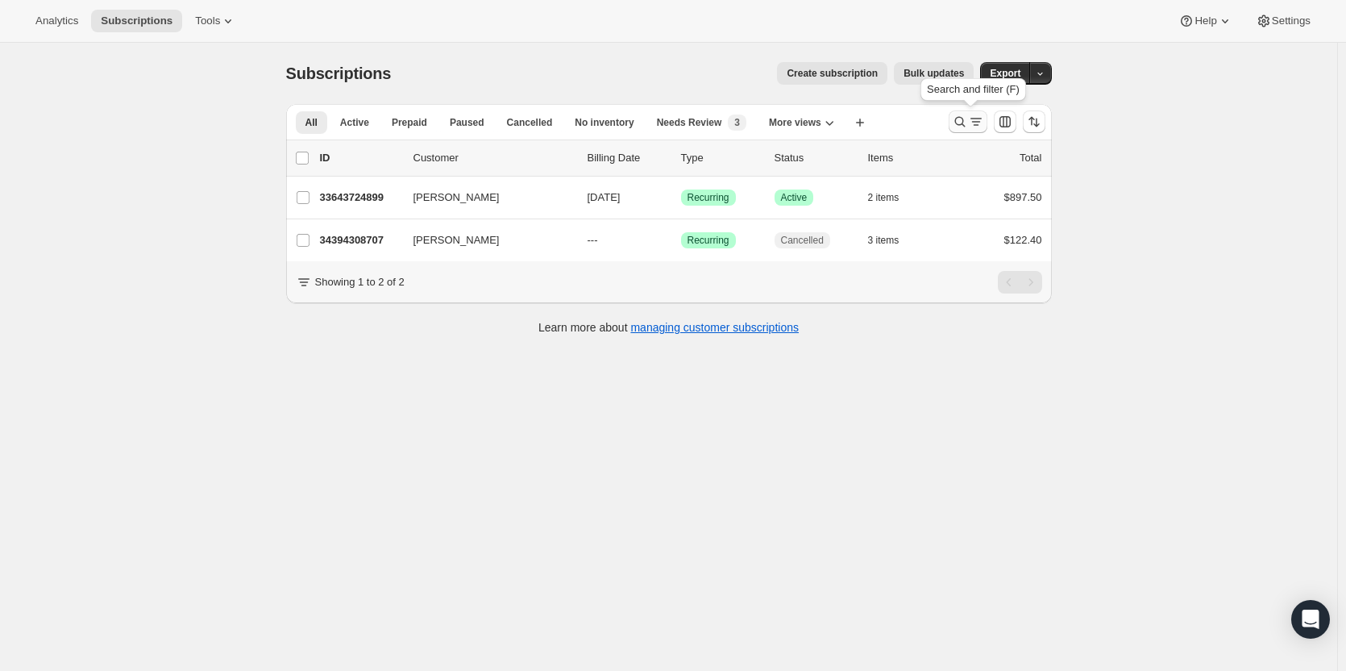
click at [962, 121] on icon "Search and filter results" at bounding box center [960, 122] width 16 height 16
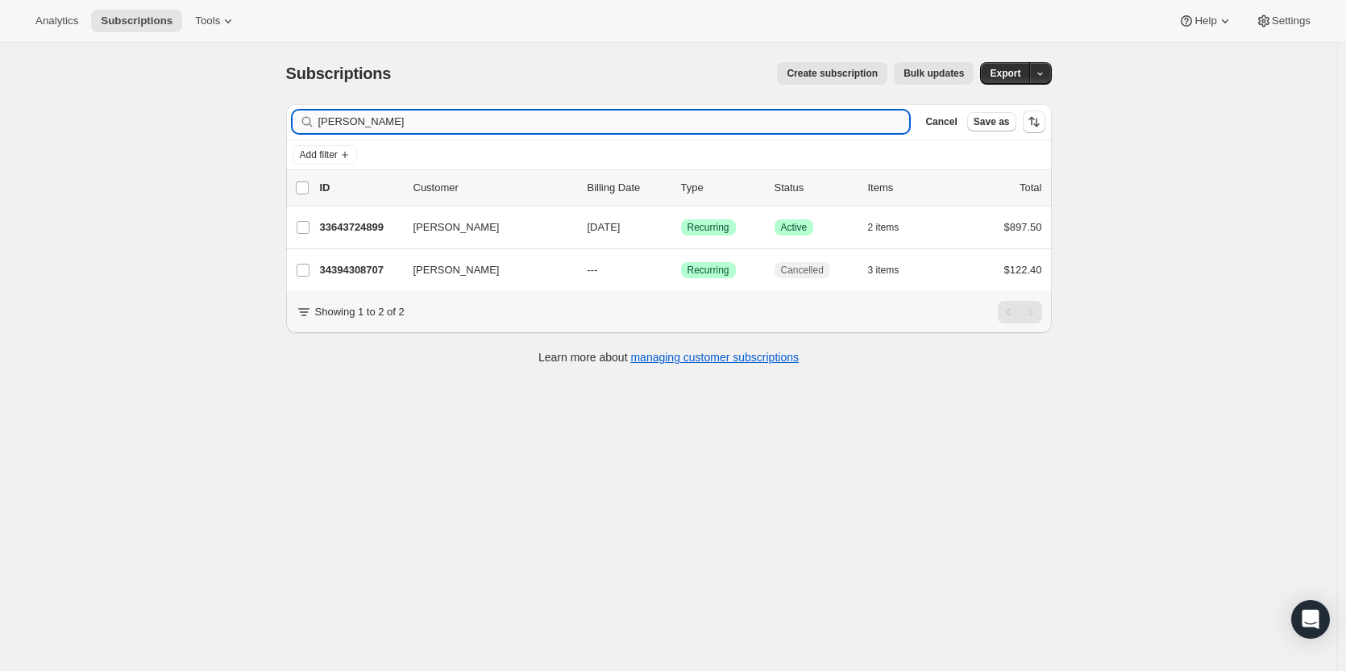
drag, startPoint x: 618, startPoint y: 114, endPoint x: 340, endPoint y: 114, distance: 278.1
click at [342, 114] on input "[PERSON_NAME]" at bounding box center [614, 121] width 592 height 23
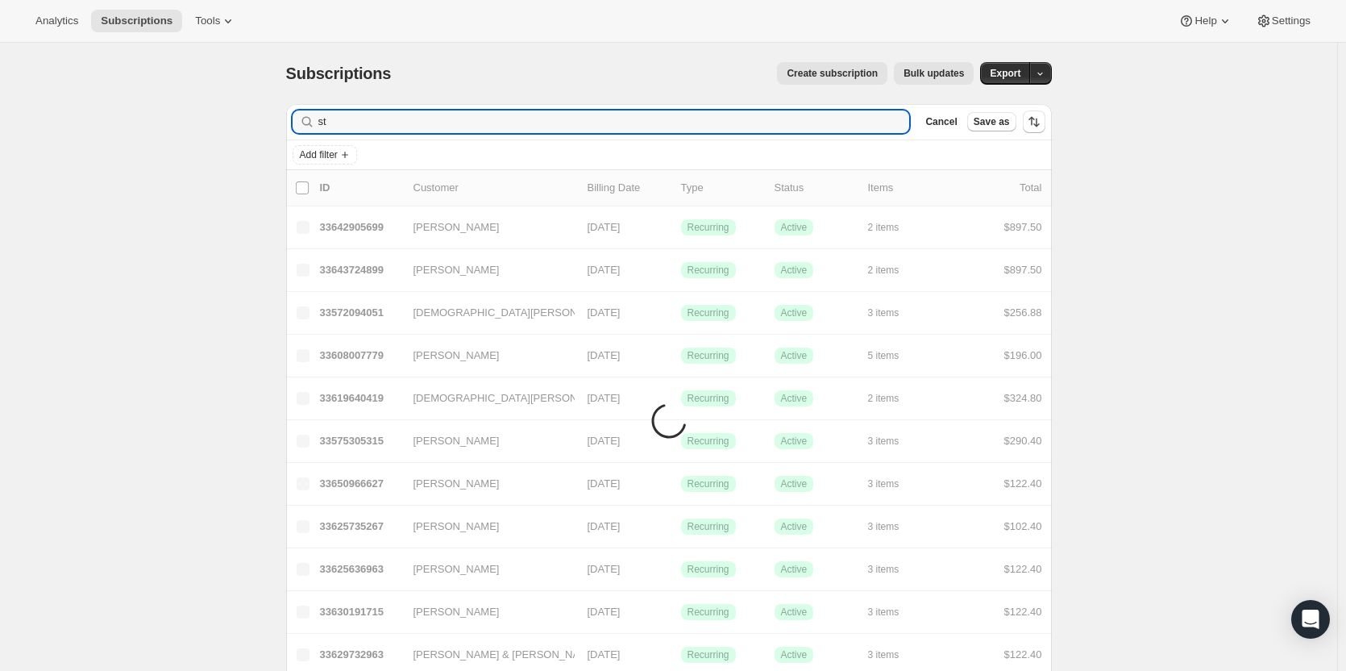
type input "s"
type input "v"
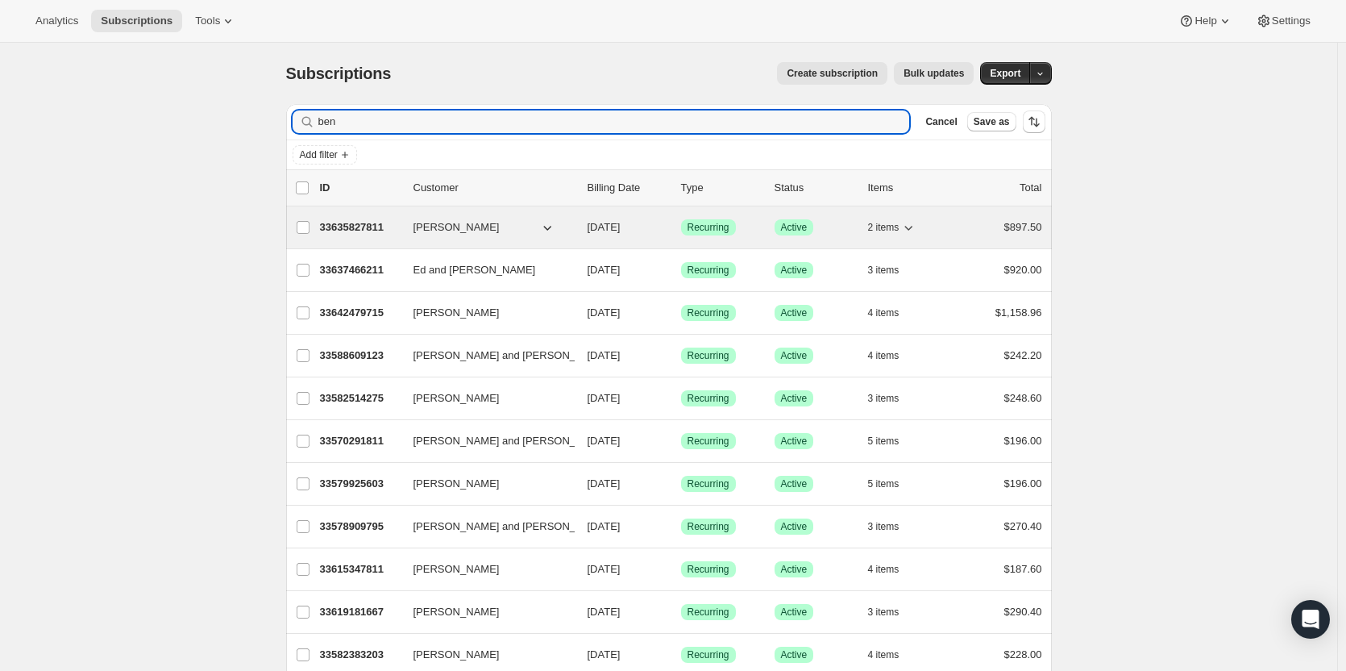
type input "ben"
click at [420, 227] on span "[PERSON_NAME]" at bounding box center [457, 227] width 86 height 16
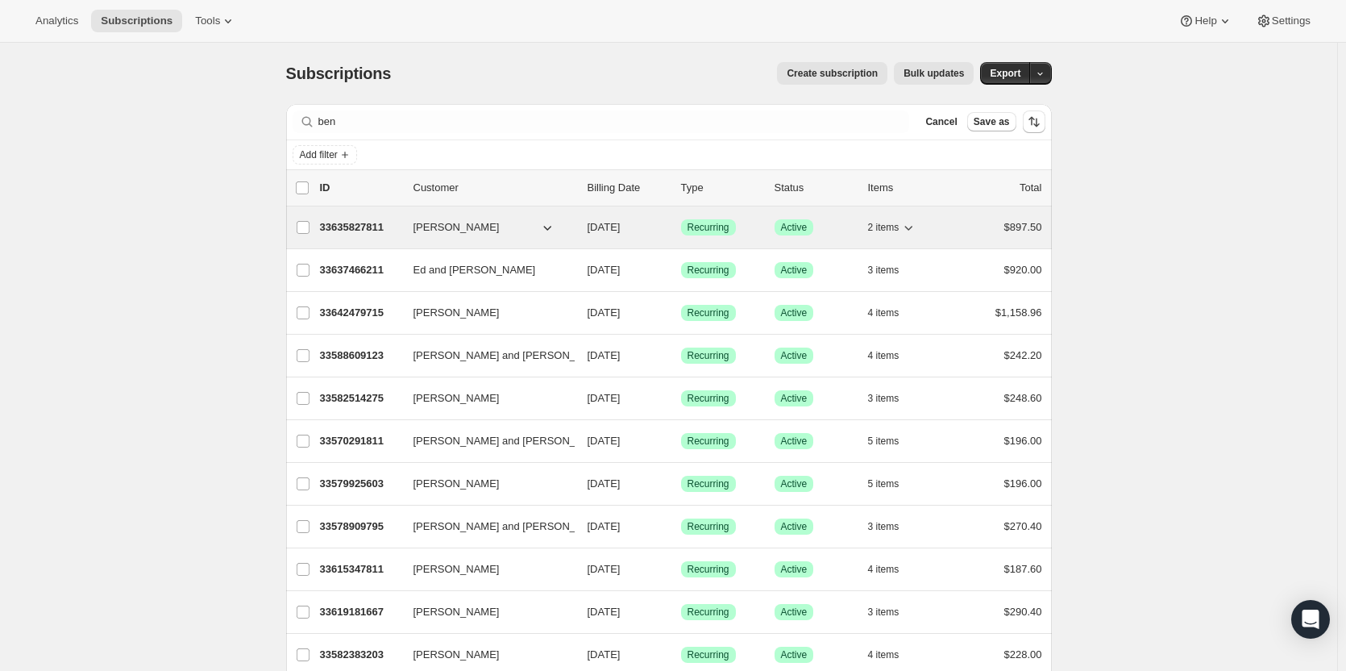
click at [401, 229] on p "33635827811" at bounding box center [360, 227] width 81 height 16
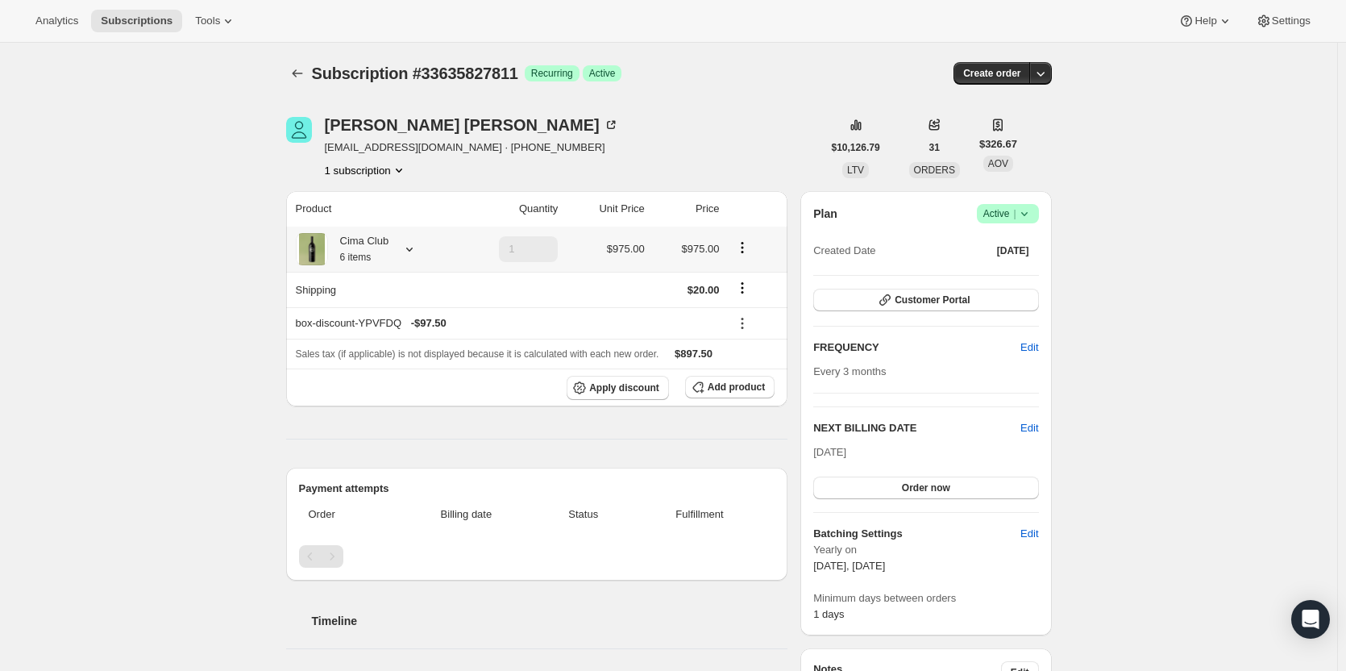
click at [413, 250] on icon at bounding box center [409, 249] width 6 height 4
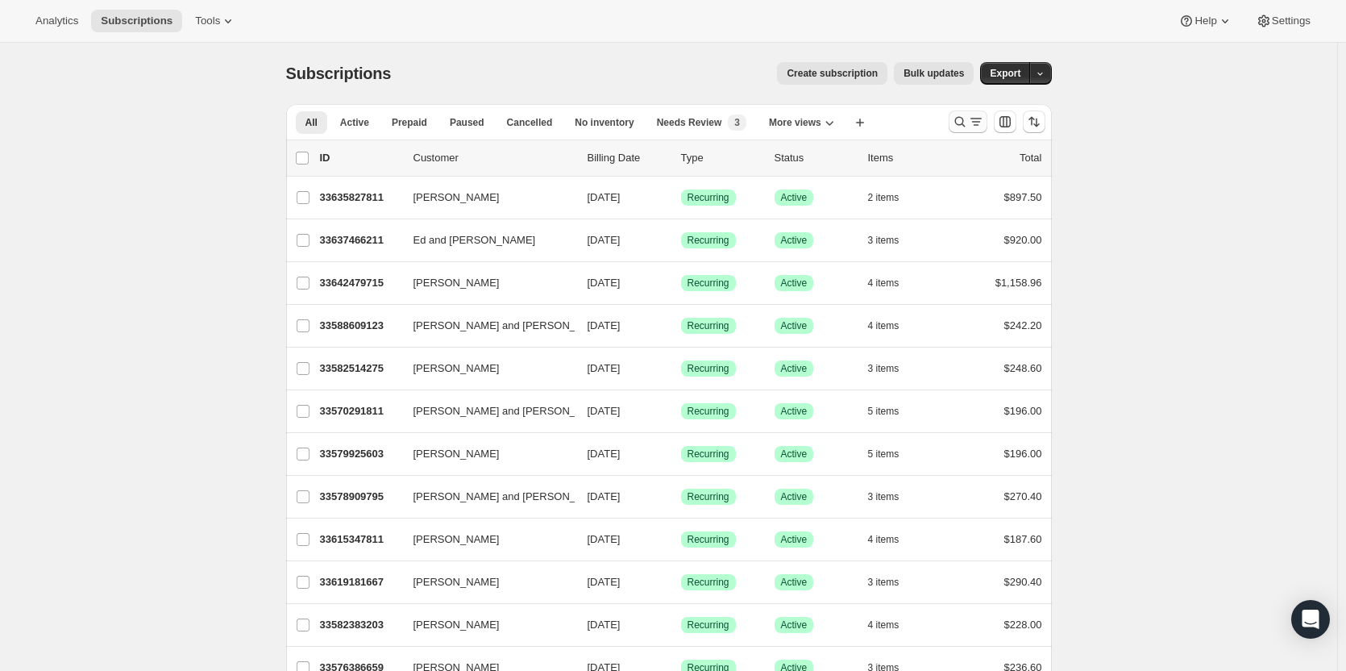
click at [971, 114] on button "Search and filter results" at bounding box center [968, 121] width 39 height 23
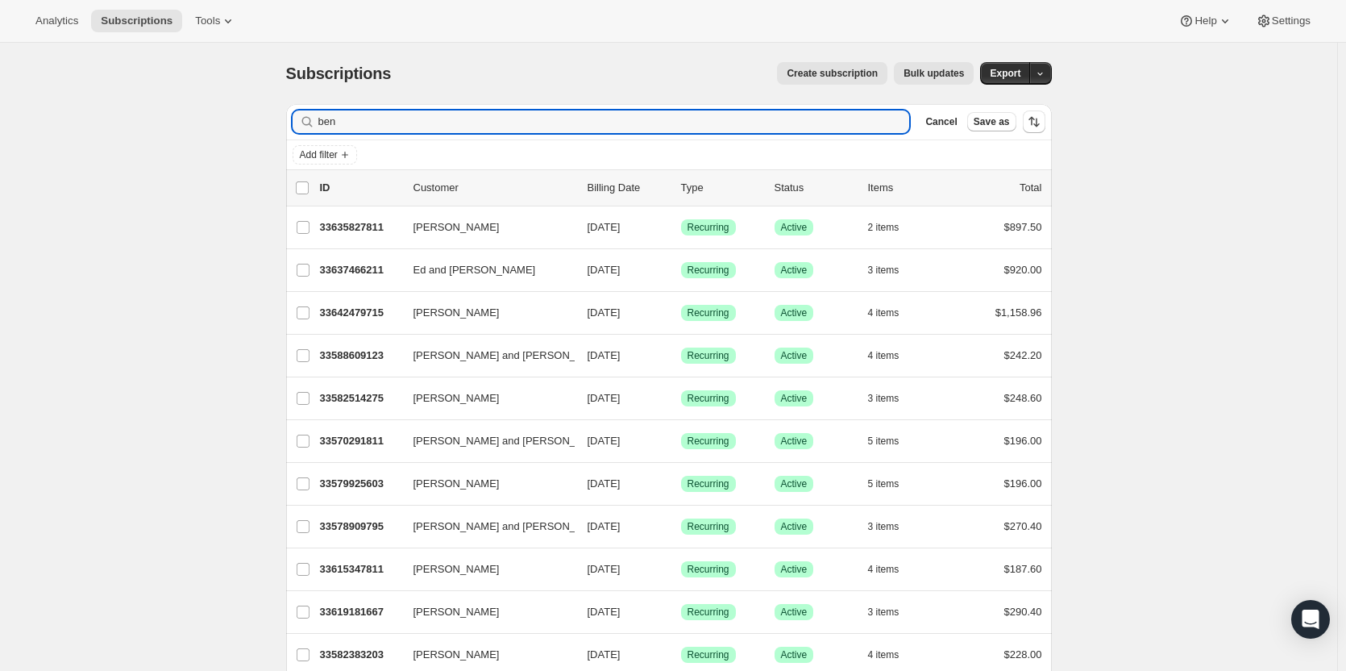
drag, startPoint x: 529, startPoint y: 127, endPoint x: 294, endPoint y: 125, distance: 234.6
click at [296, 125] on div "ben Clear" at bounding box center [601, 121] width 617 height 23
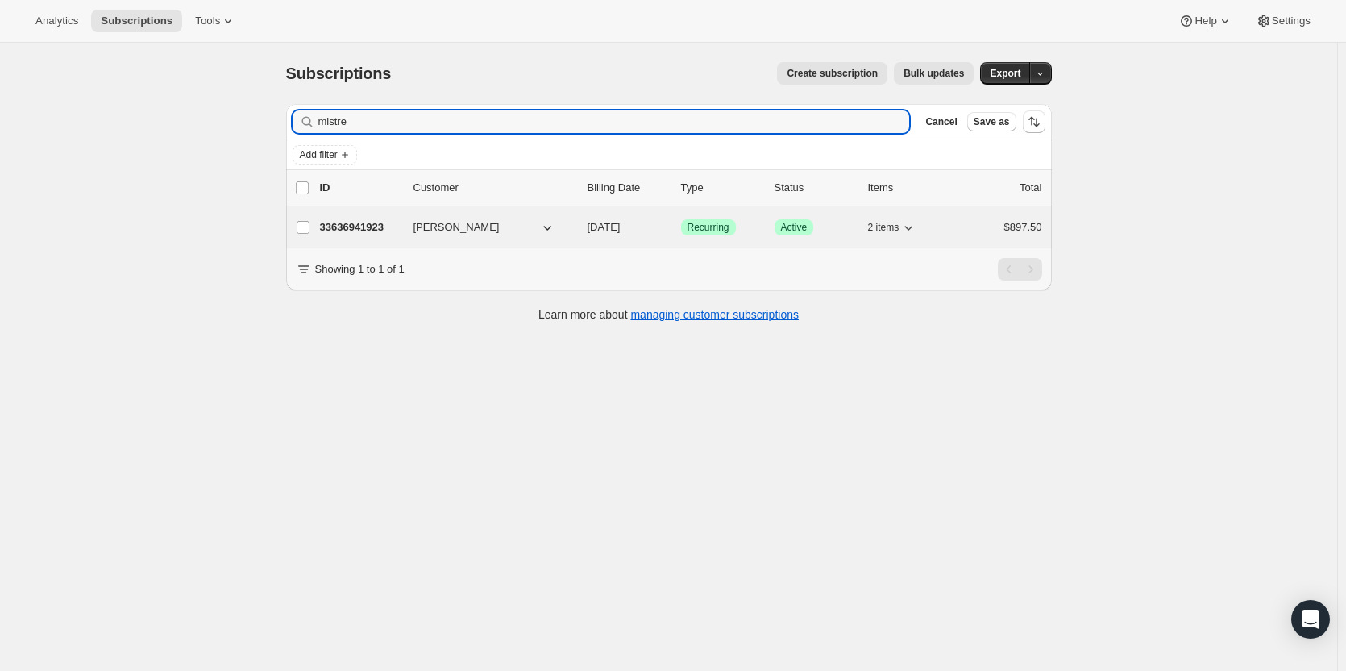
type input "mistre"
click at [368, 229] on p "33636941923" at bounding box center [360, 227] width 81 height 16
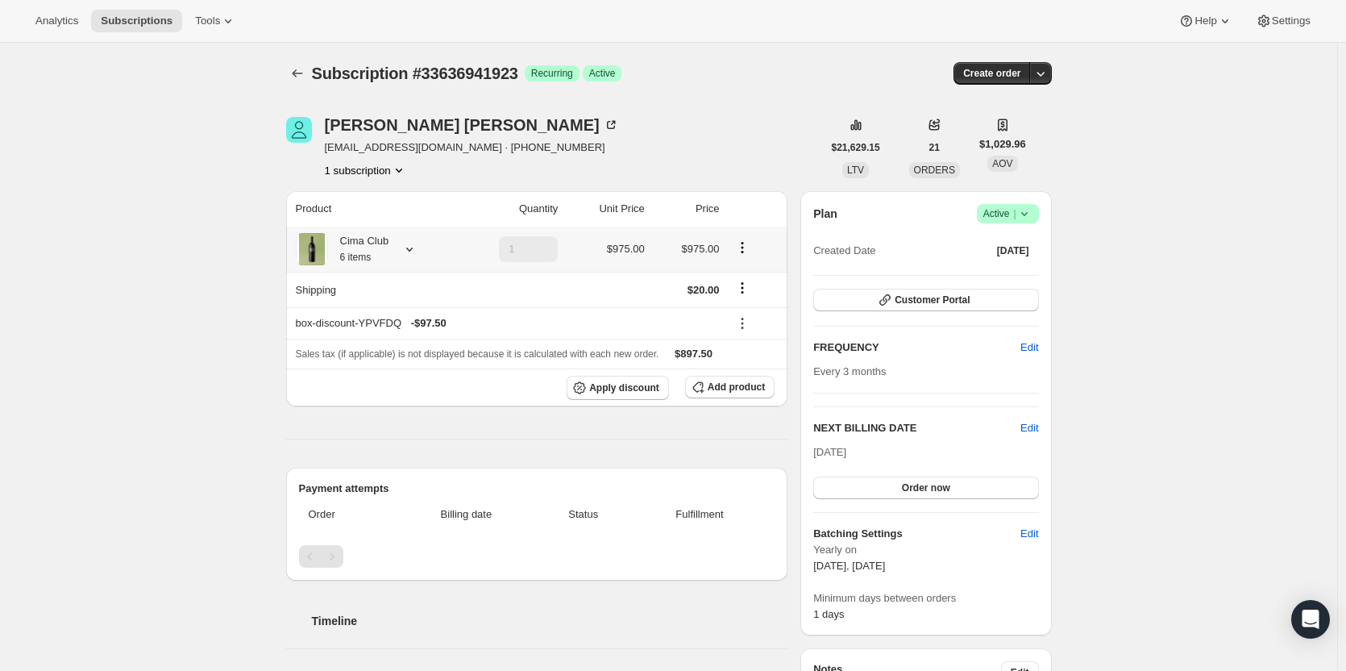
click at [409, 243] on icon at bounding box center [409, 249] width 16 height 16
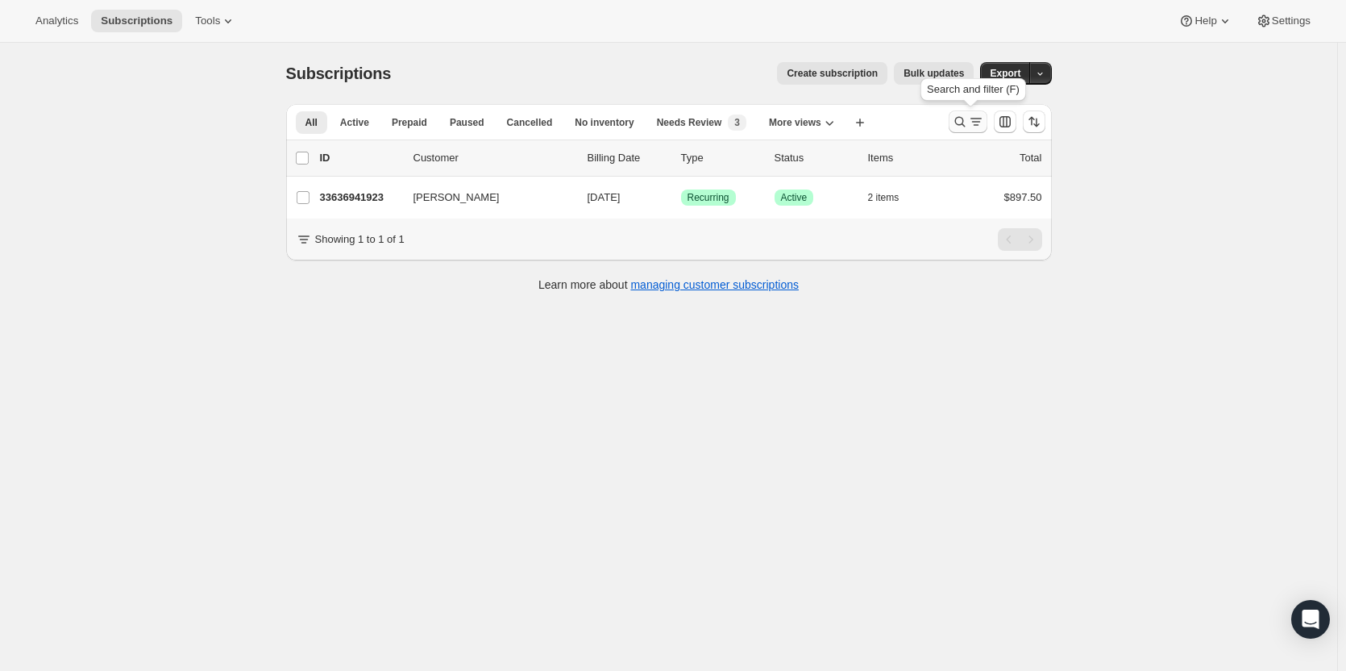
click at [987, 126] on button "Search and filter results" at bounding box center [968, 121] width 39 height 23
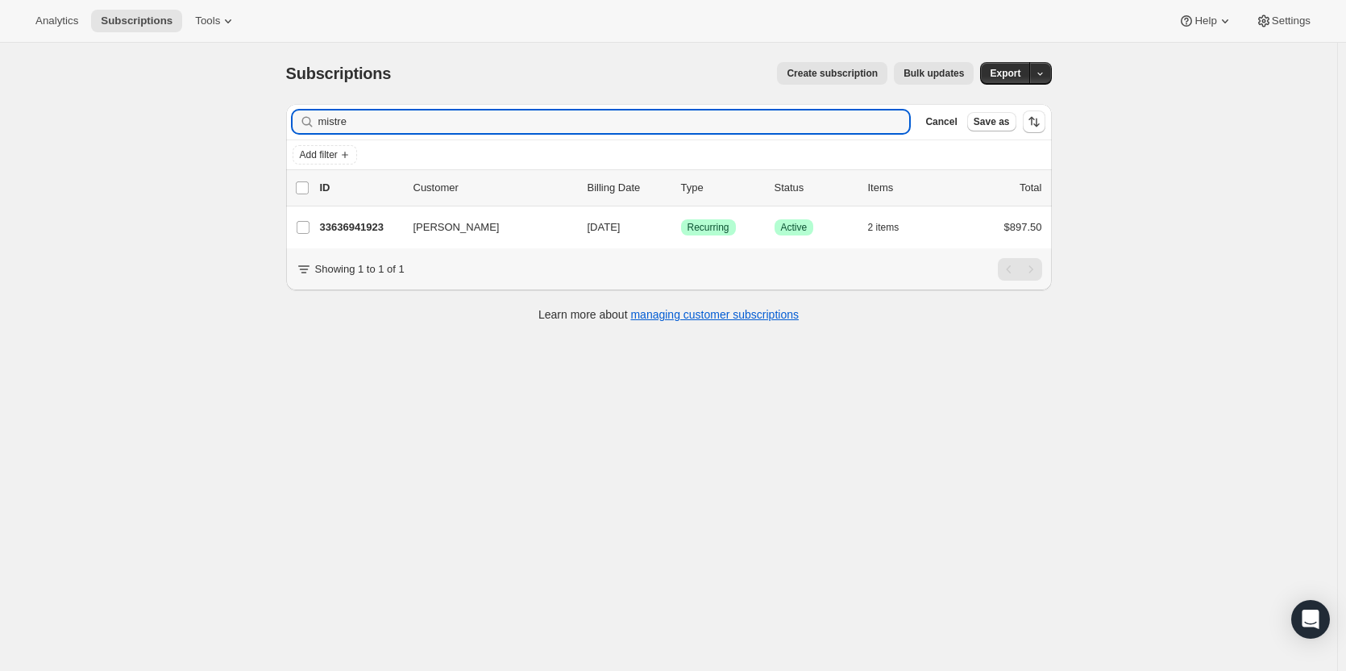
drag, startPoint x: 682, startPoint y: 114, endPoint x: 321, endPoint y: 118, distance: 361.1
click at [324, 118] on input "mistre" at bounding box center [614, 121] width 592 height 23
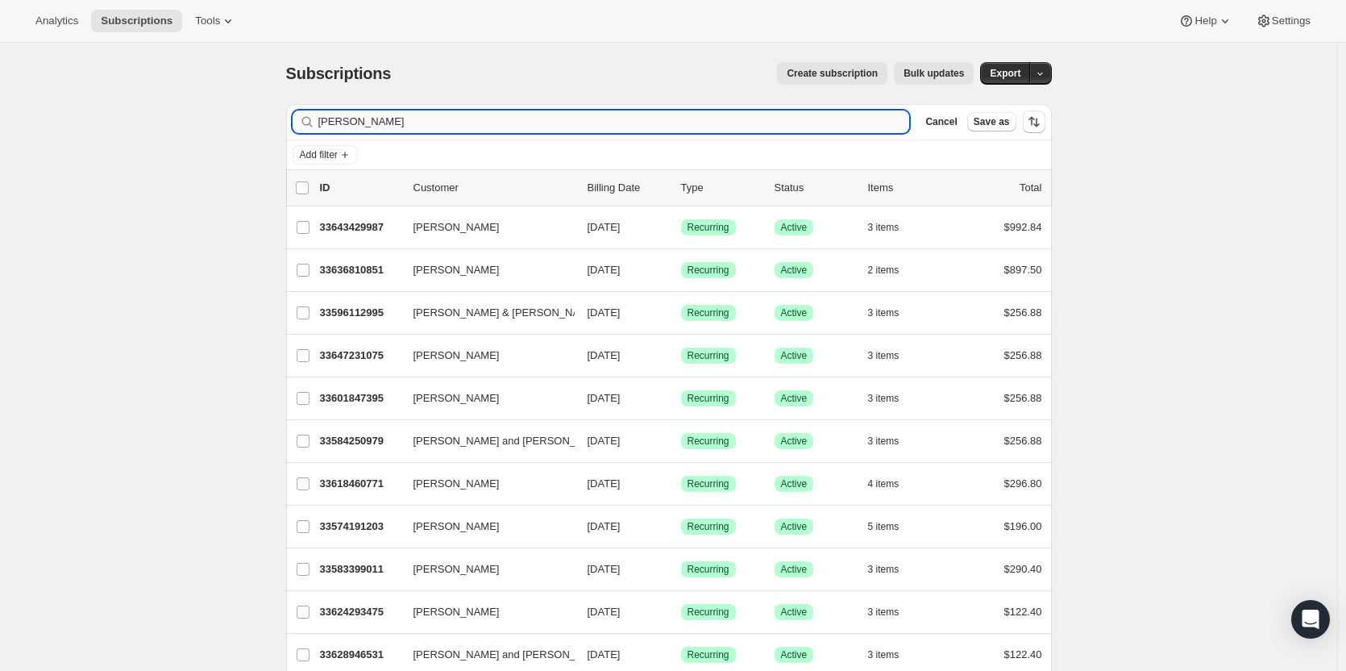
click at [517, 126] on input "[PERSON_NAME]" at bounding box center [614, 121] width 592 height 23
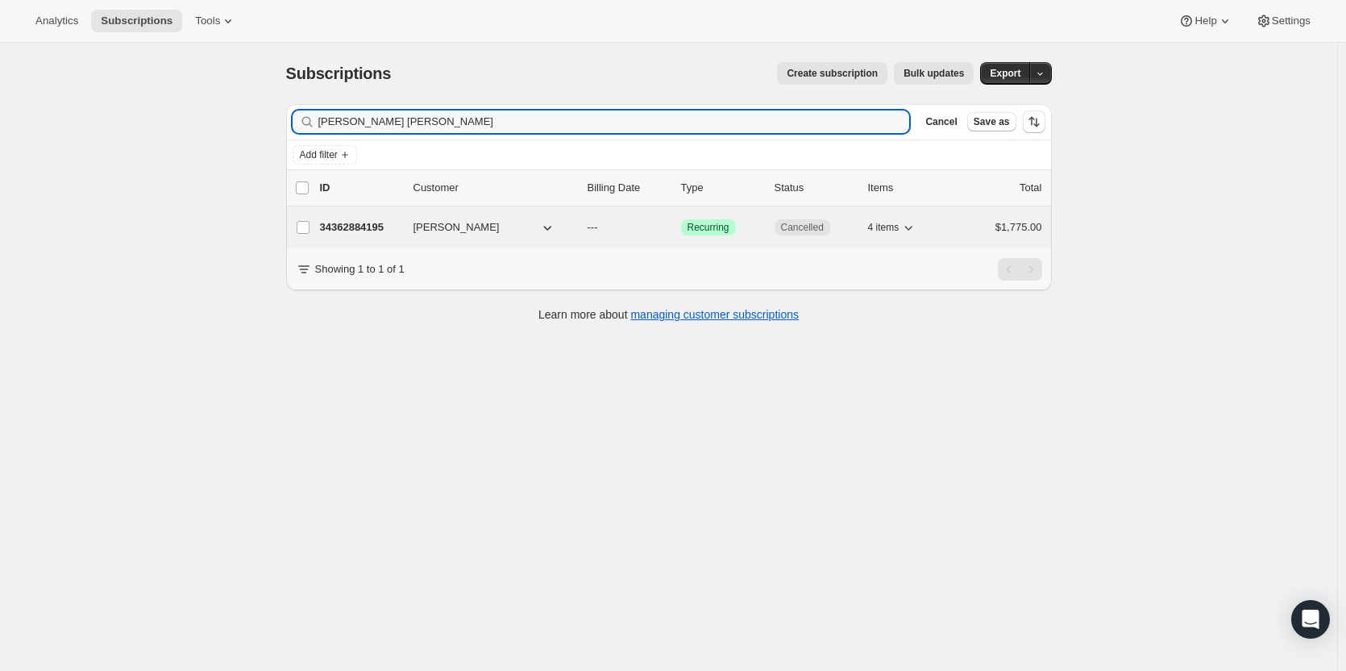
type input "[PERSON_NAME] [PERSON_NAME]"
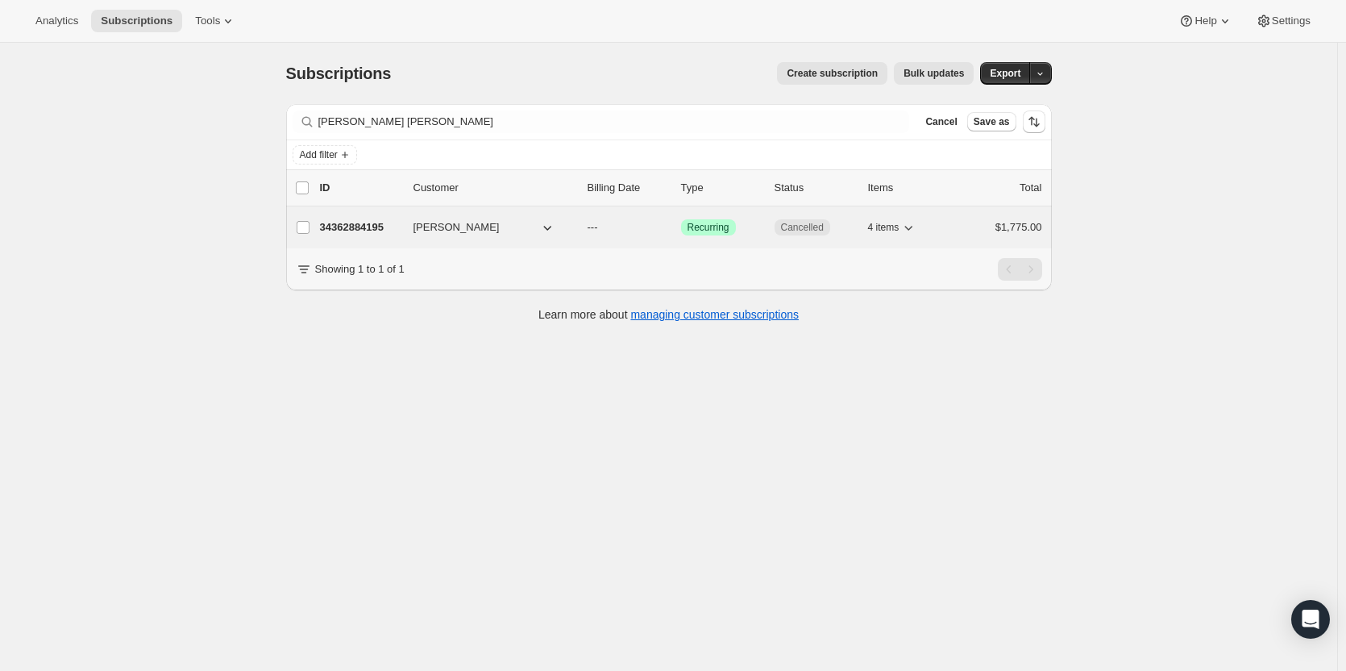
click at [343, 234] on p "34362884195" at bounding box center [360, 227] width 81 height 16
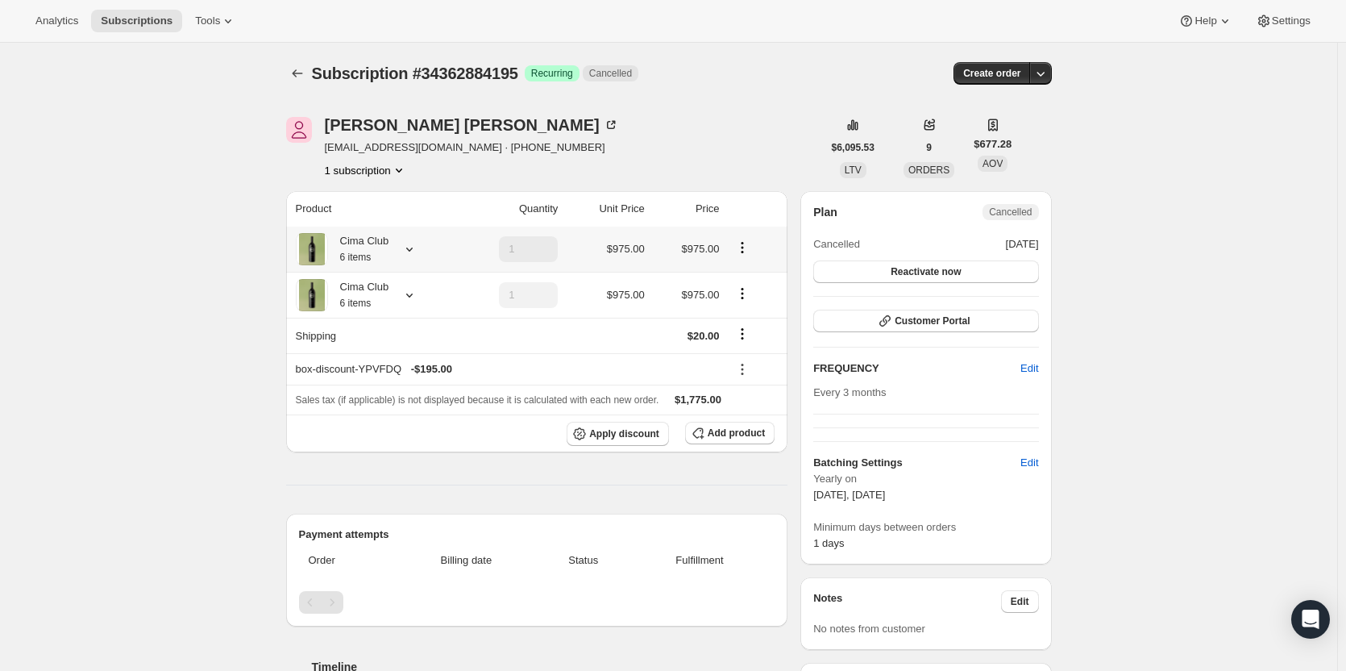
click at [411, 254] on icon at bounding box center [409, 249] width 16 height 16
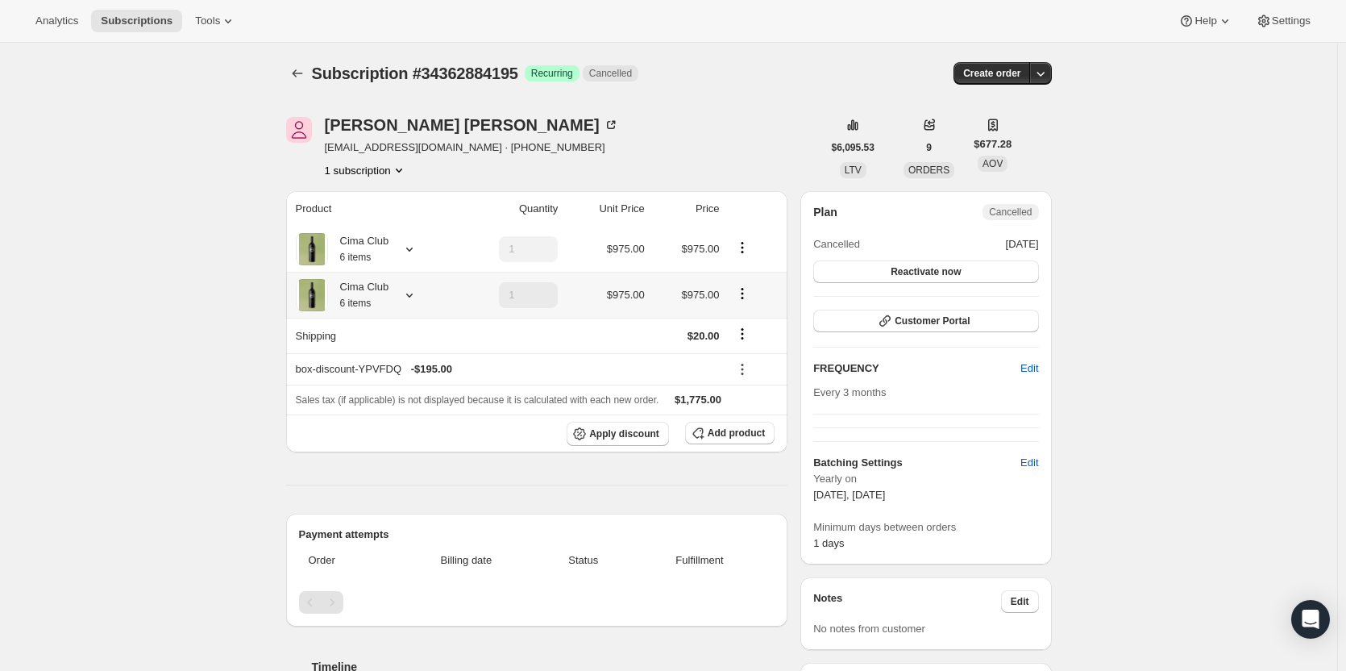
click at [413, 300] on icon at bounding box center [409, 295] width 16 height 16
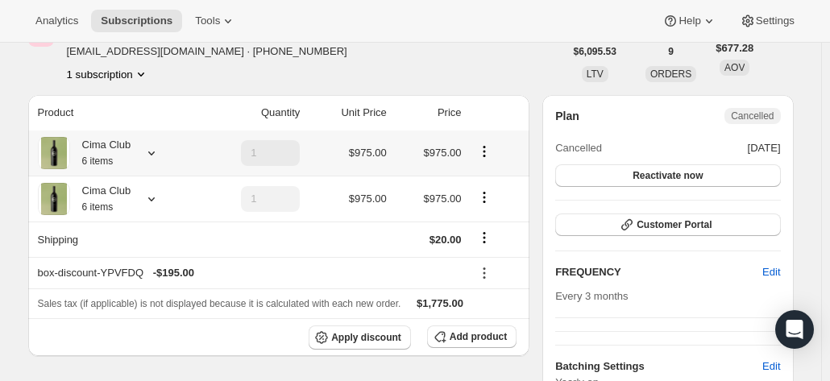
scroll to position [106, 0]
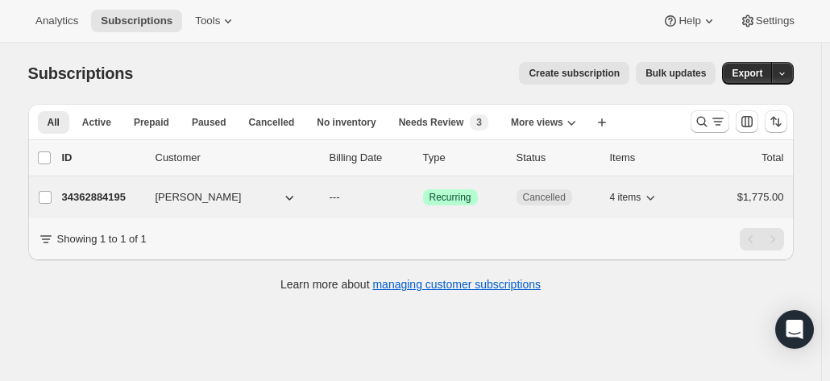
click at [242, 193] on button "[PERSON_NAME]" at bounding box center [226, 198] width 161 height 26
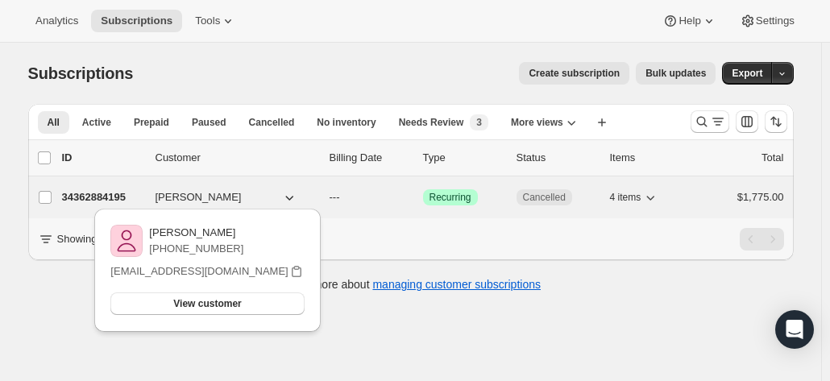
click at [98, 187] on div "34362884195 [PERSON_NAME] --- Success Recurring Cancelled 4 items $1,775.00" at bounding box center [423, 197] width 722 height 23
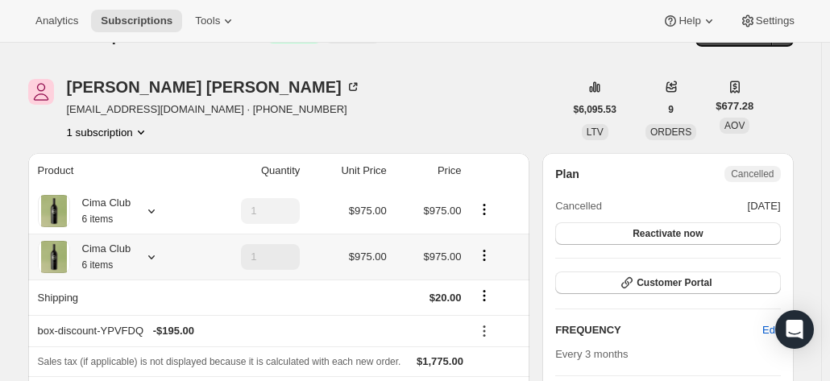
scroll to position [73, 0]
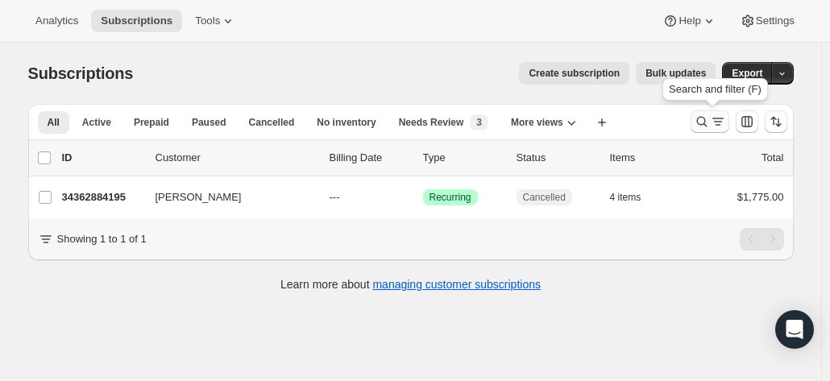
click at [722, 120] on icon "Search and filter results" at bounding box center [718, 122] width 16 height 16
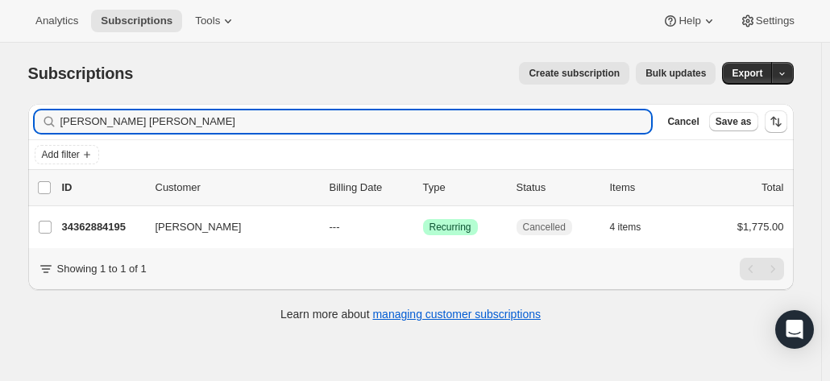
drag, startPoint x: 111, startPoint y: 135, endPoint x: 15, endPoint y: 122, distance: 97.6
click at [15, 122] on div "Subscriptions. This page is ready Subscriptions Create subscription Bulk update…" at bounding box center [411, 191] width 804 height 296
type input "[PERSON_NAME]"
